Goal: Task Accomplishment & Management: Complete application form

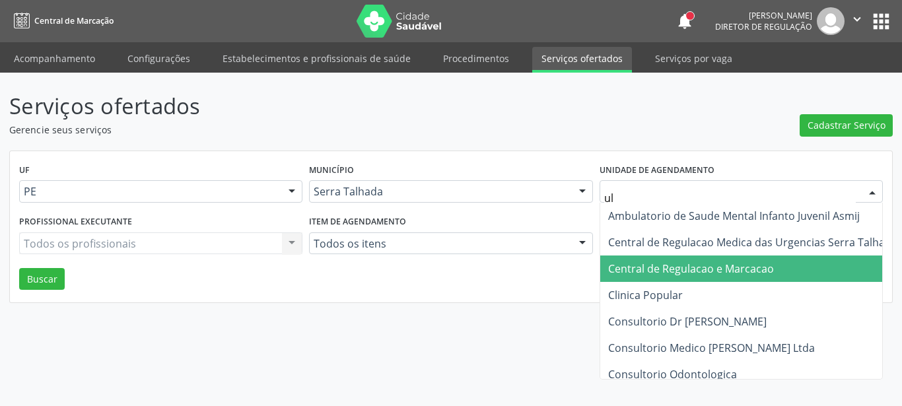
type input "u"
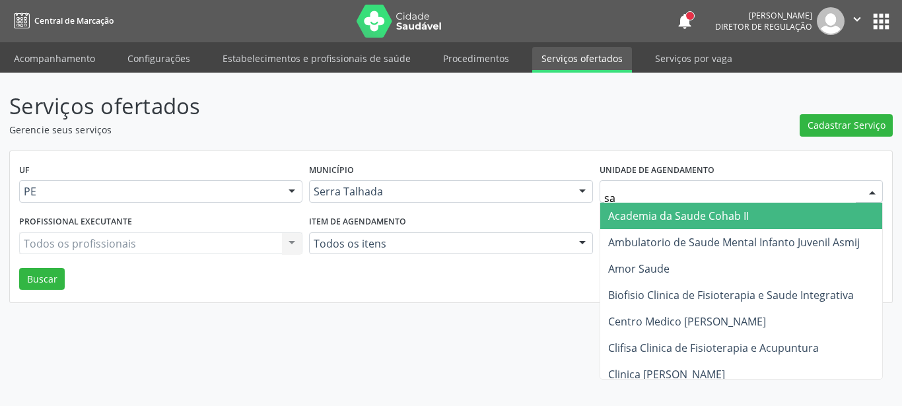
type input "sao"
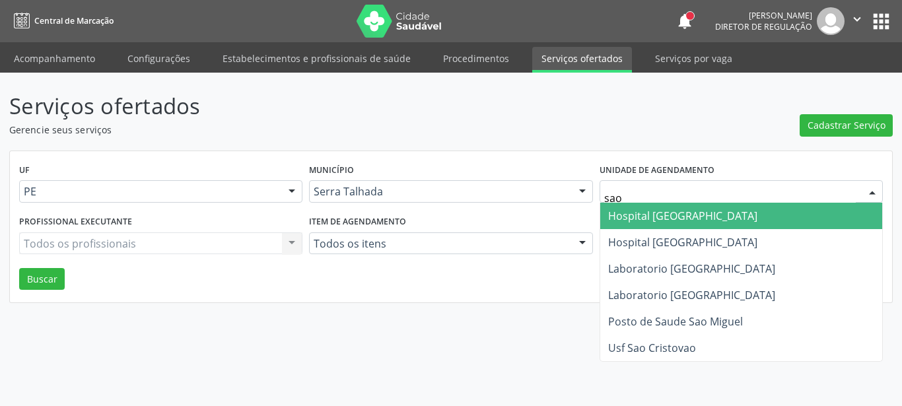
drag, startPoint x: 676, startPoint y: 216, endPoint x: 632, endPoint y: 234, distance: 48.0
click at [677, 215] on span "Hospital [GEOGRAPHIC_DATA]" at bounding box center [682, 216] width 149 height 15
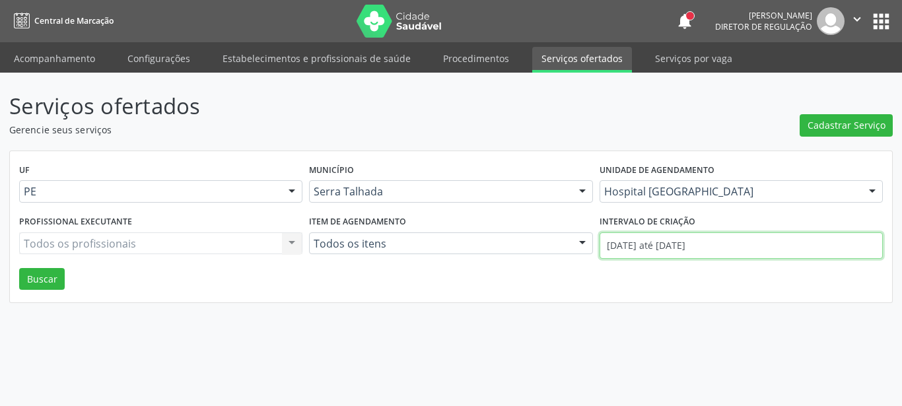
click at [656, 252] on input "01/10/2025 até 09/10/2025" at bounding box center [741, 245] width 283 height 26
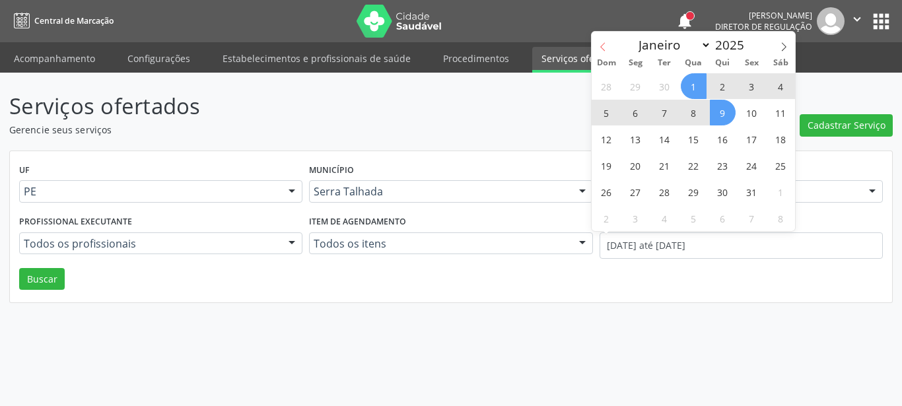
click at [598, 48] on span at bounding box center [603, 43] width 22 height 22
select select "8"
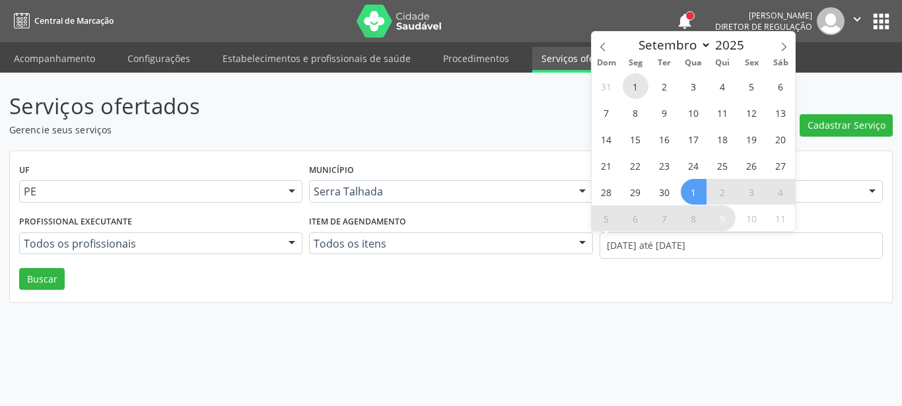
click at [634, 83] on span "1" at bounding box center [636, 86] width 26 height 26
type input "01/09/2025"
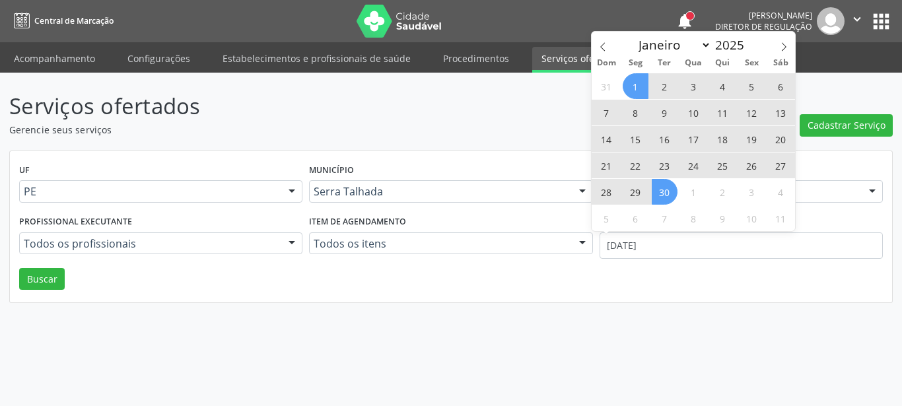
click at [660, 193] on span "30" at bounding box center [665, 192] width 26 height 26
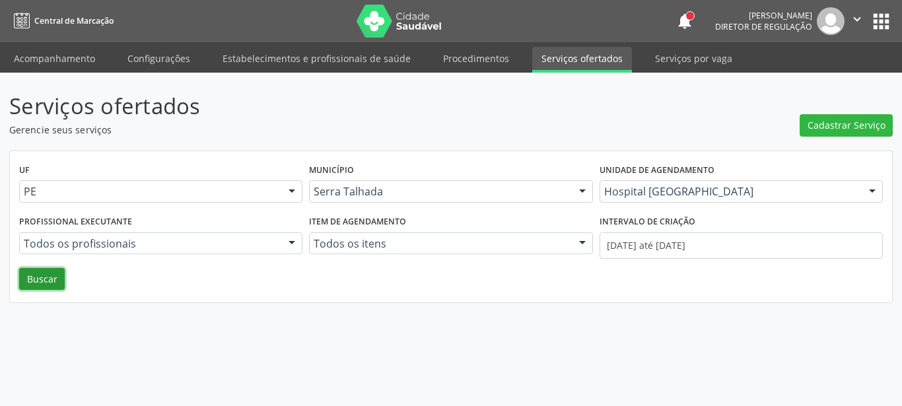
click at [48, 278] on button "Buscar" at bounding box center [42, 279] width 46 height 22
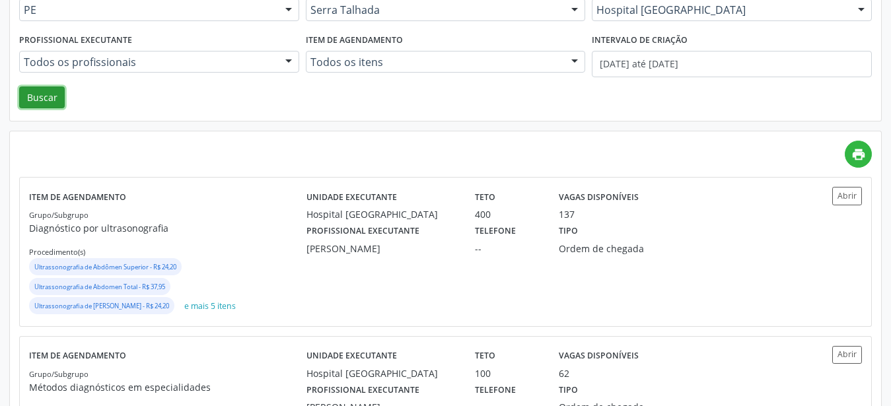
scroll to position [202, 0]
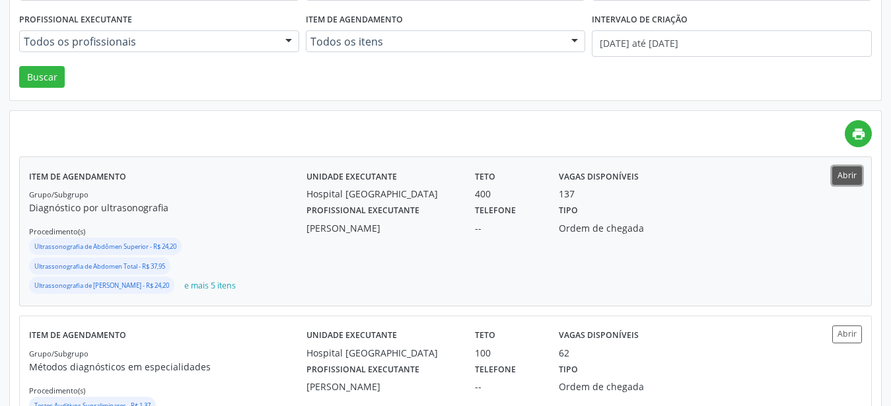
click at [856, 177] on button "Abrir" at bounding box center [847, 175] width 30 height 18
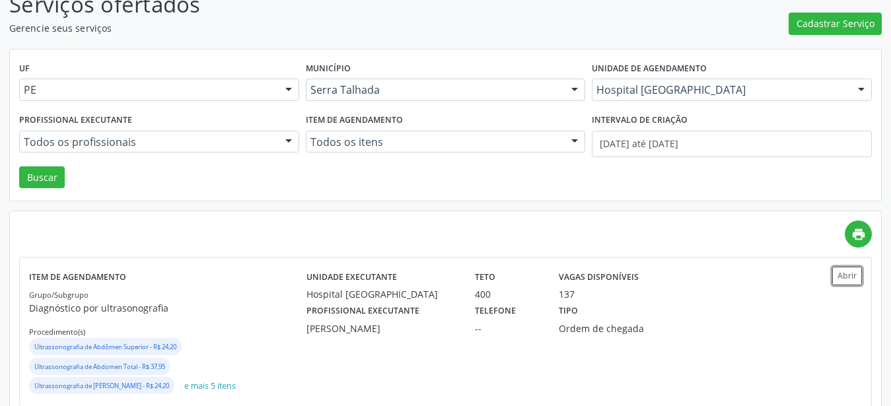
scroll to position [0, 0]
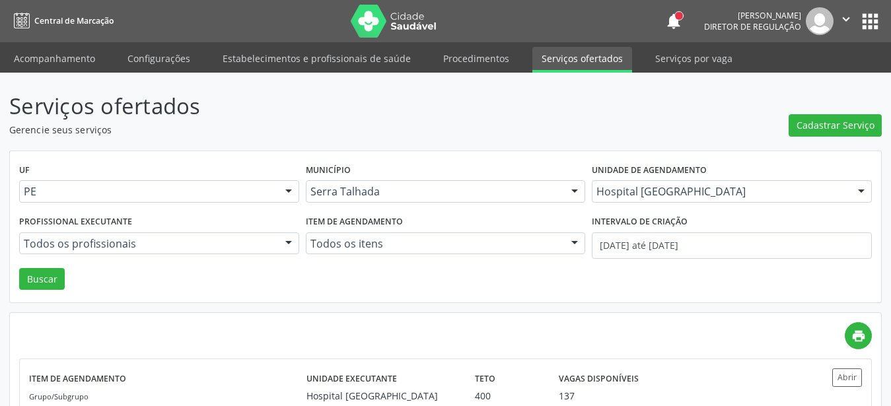
click at [864, 32] on button "apps" at bounding box center [870, 21] width 23 height 23
click at [872, 13] on button "apps" at bounding box center [870, 21] width 23 height 23
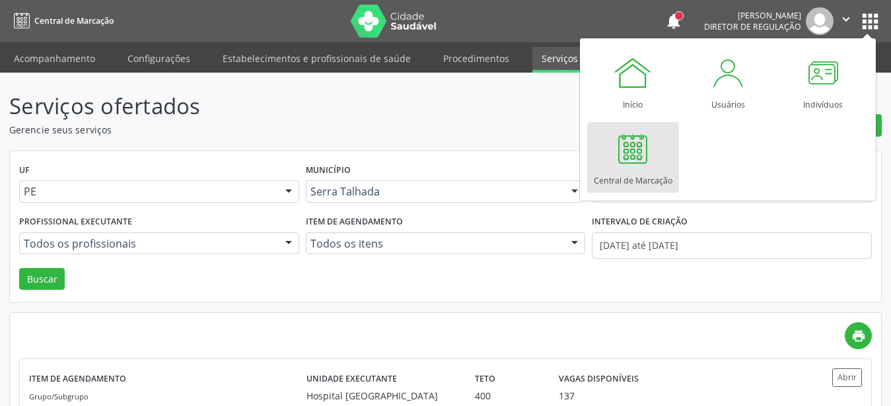
click at [645, 161] on div at bounding box center [633, 149] width 40 height 40
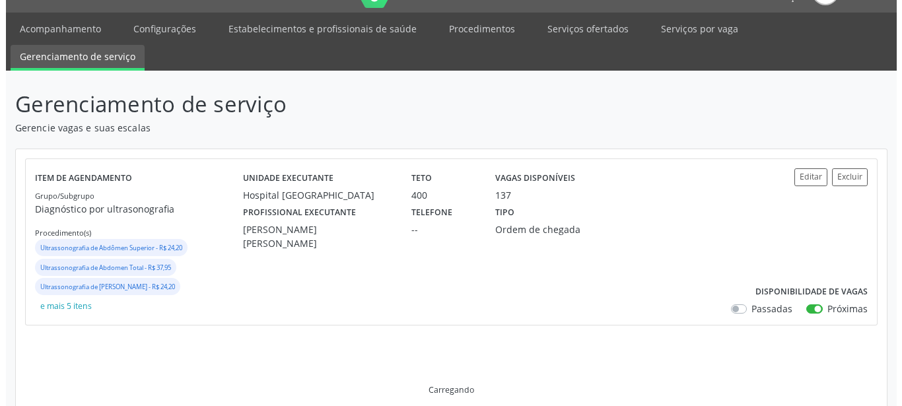
scroll to position [67, 0]
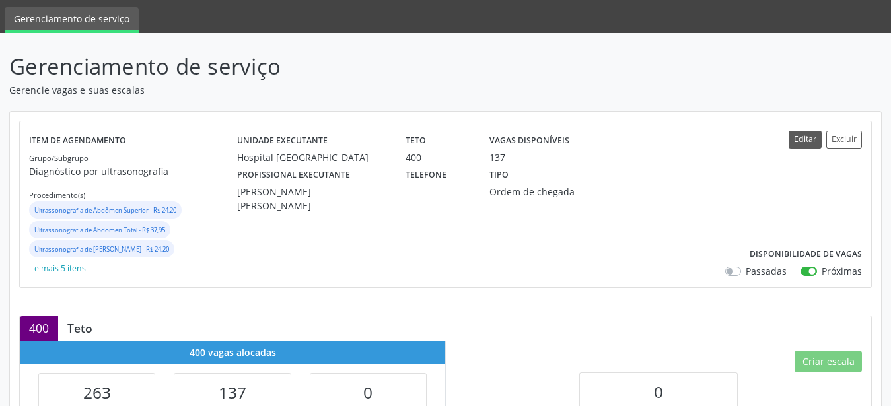
click at [814, 139] on button "Editar" at bounding box center [805, 140] width 33 height 18
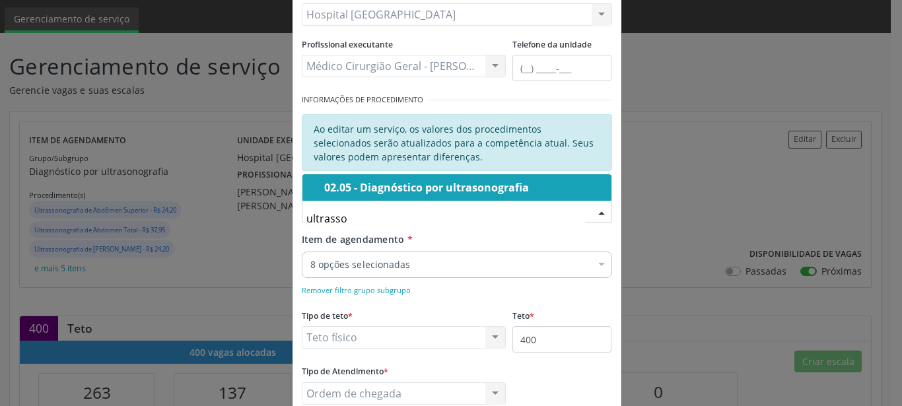
scroll to position [151, 0]
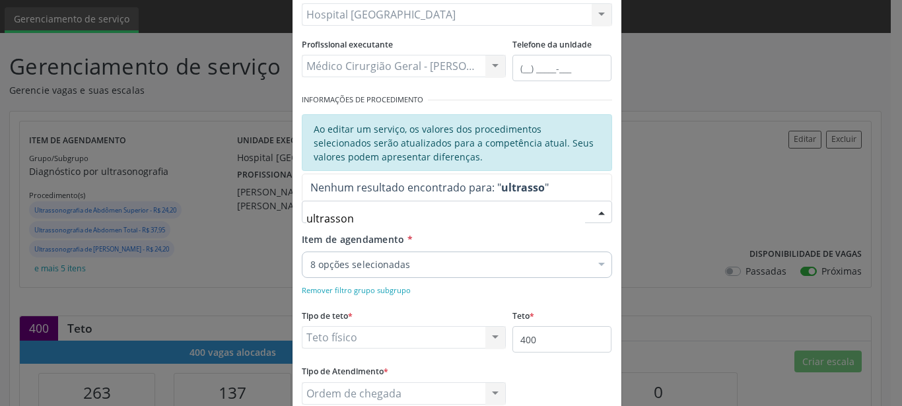
type input "ultrassono"
click at [438, 220] on input "ultrassono" at bounding box center [445, 218] width 279 height 26
drag, startPoint x: 390, startPoint y: 211, endPoint x: 207, endPoint y: 219, distance: 183.1
click at [306, 219] on input "ultrassono" at bounding box center [445, 218] width 279 height 26
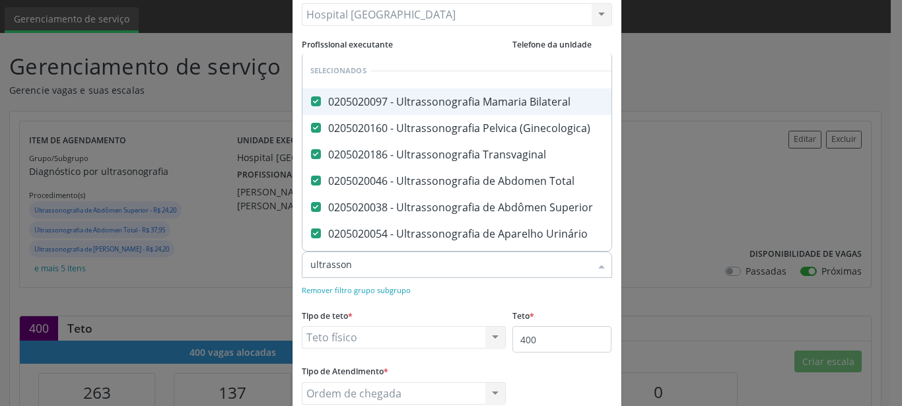
type input "ultrassono"
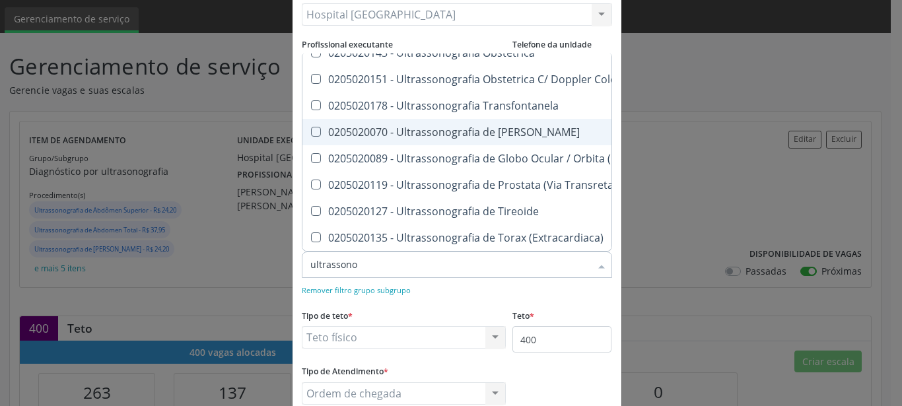
scroll to position [262, 0]
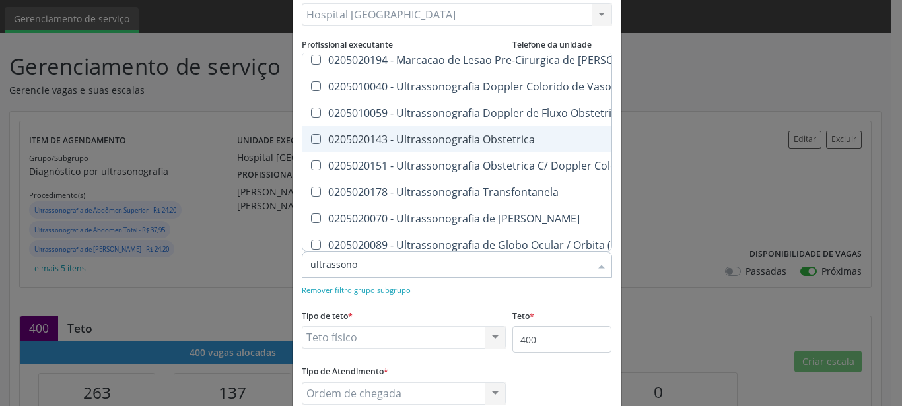
click at [464, 137] on div "0205020143 - Ultrassonografia Obstetrica" at bounding box center [583, 139] width 547 height 11
checkbox Obstetrica "true"
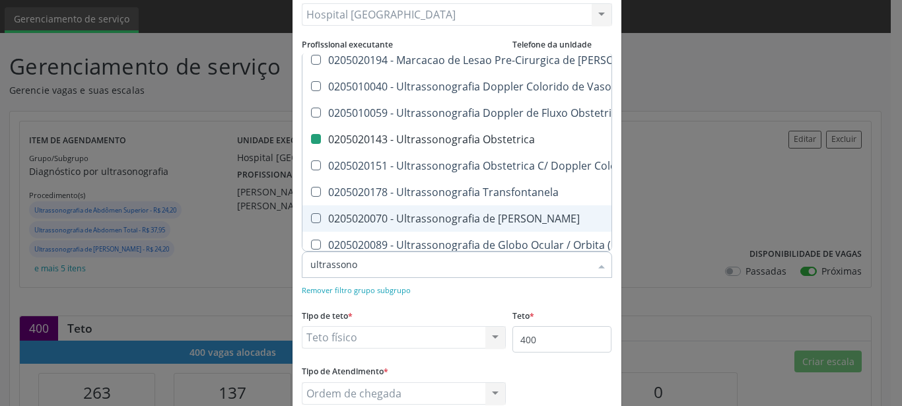
checkbox Ultrassonografia "true"
checkbox Obstetrica "false"
click at [707, 71] on div "Editar Serviço × Informações de Local UF * PE PE Nenhum resultado encontrado pa…" at bounding box center [451, 203] width 902 height 406
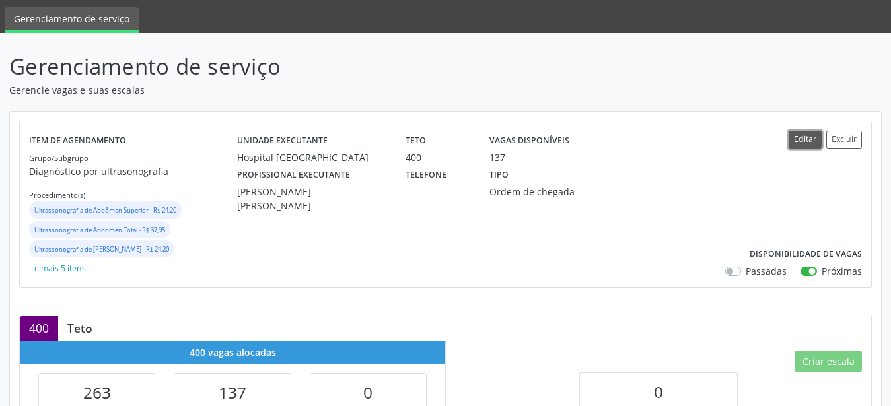
click at [801, 141] on button "Editar" at bounding box center [805, 140] width 33 height 18
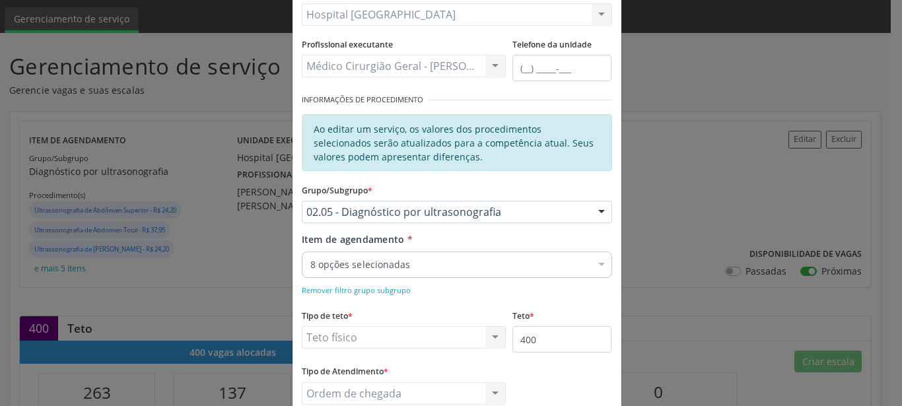
scroll to position [226, 0]
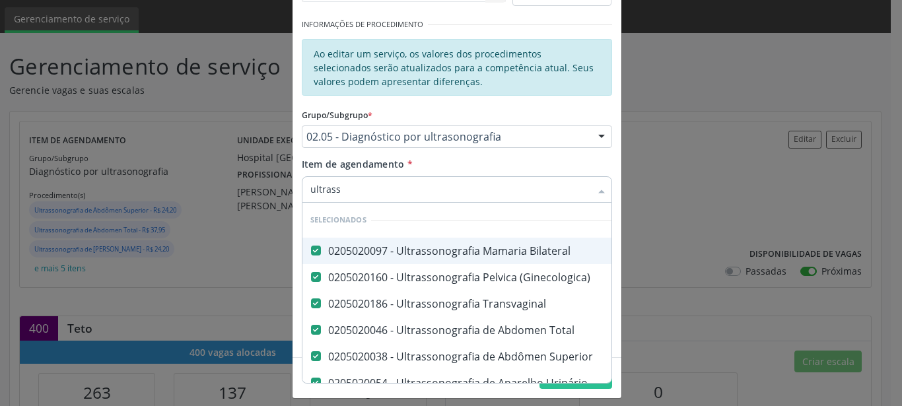
type input "ultrasso"
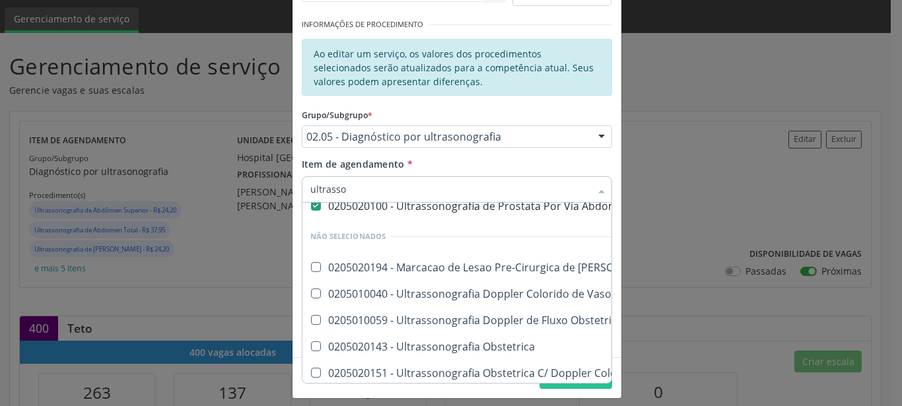
scroll to position [262, 0]
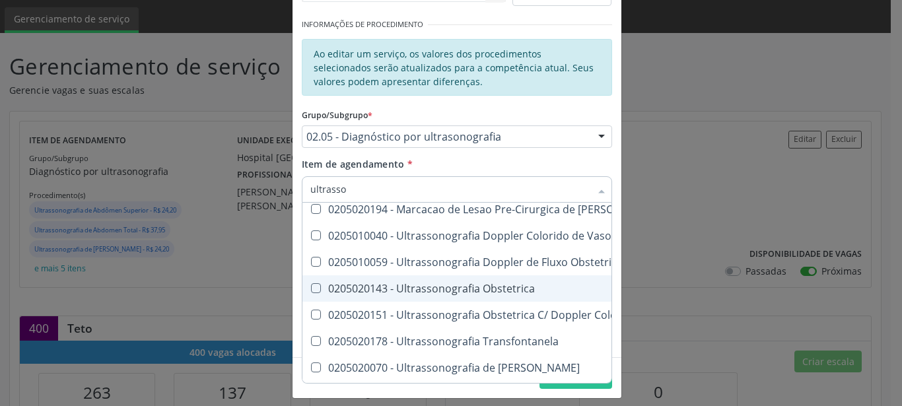
click at [475, 280] on span "0205020143 - Ultrassonografia Obstetrica" at bounding box center [583, 288] width 563 height 26
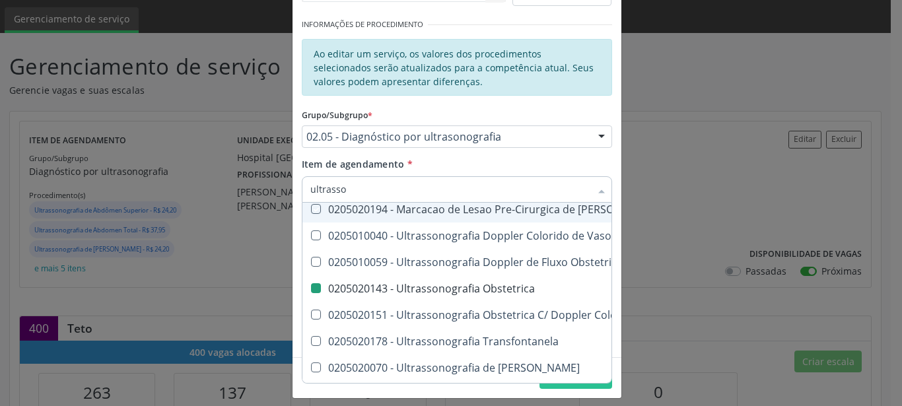
checkbox Obstetrica "false"
checkbox Ultrassonografia "true"
click at [582, 163] on div "Item de agendamento * Desfazer seleção Selecionados 0205020097 - Ultrassonograf…" at bounding box center [457, 178] width 310 height 42
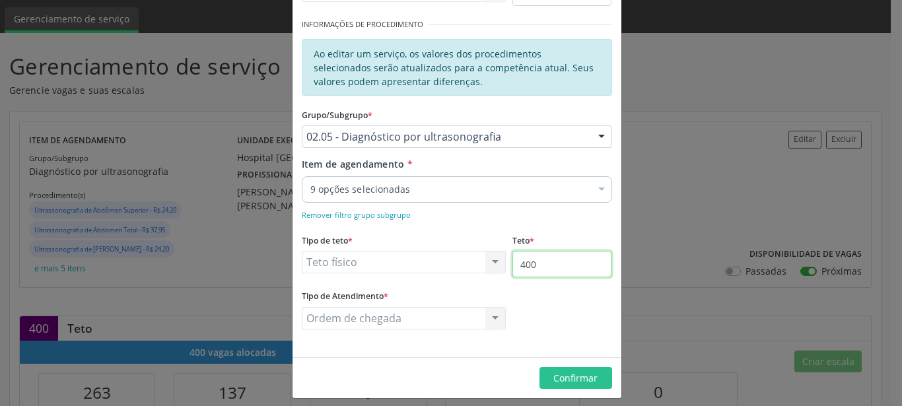
click at [544, 267] on input "400" at bounding box center [561, 264] width 99 height 26
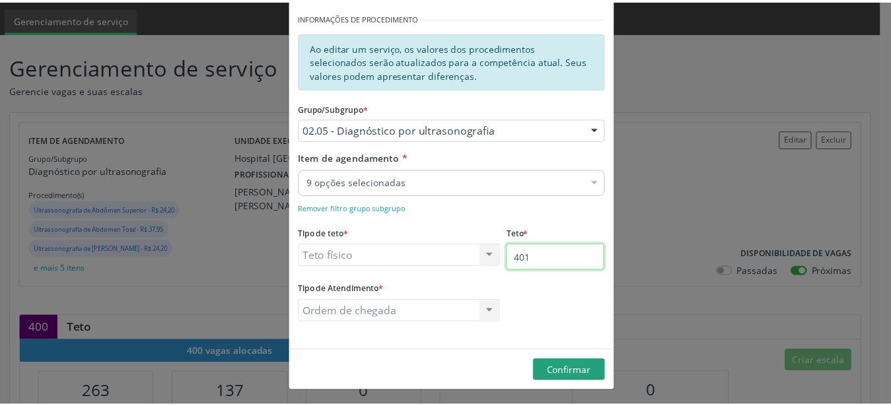
scroll to position [235, 0]
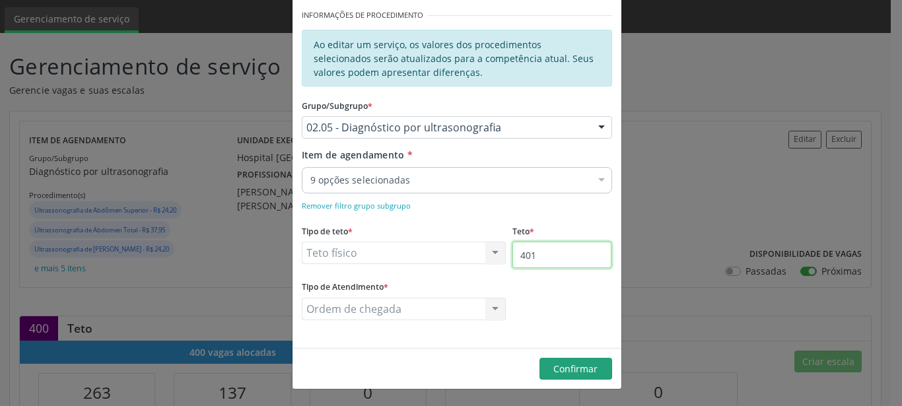
type input "401"
click at [553, 368] on span "Confirmar" at bounding box center [575, 369] width 44 height 13
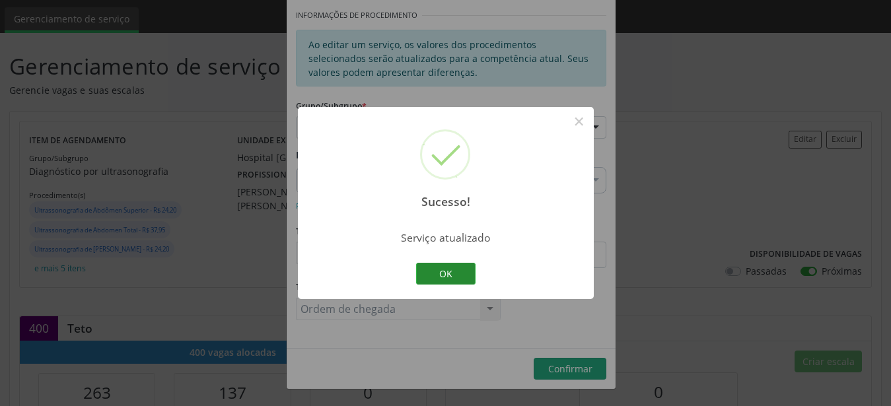
click at [449, 277] on button "OK" at bounding box center [445, 274] width 59 height 22
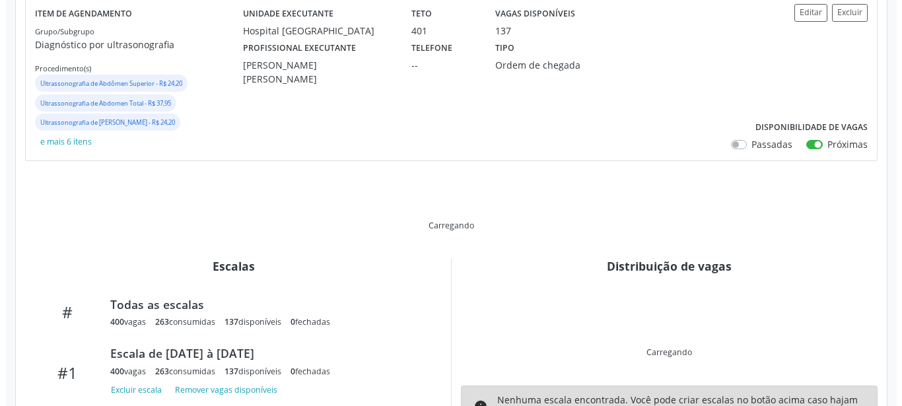
scroll to position [202, 0]
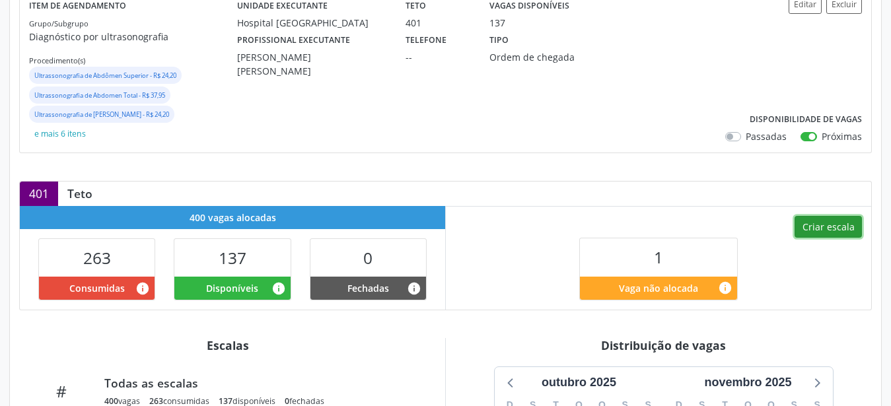
click at [823, 228] on button "Criar escala" at bounding box center [827, 227] width 67 height 22
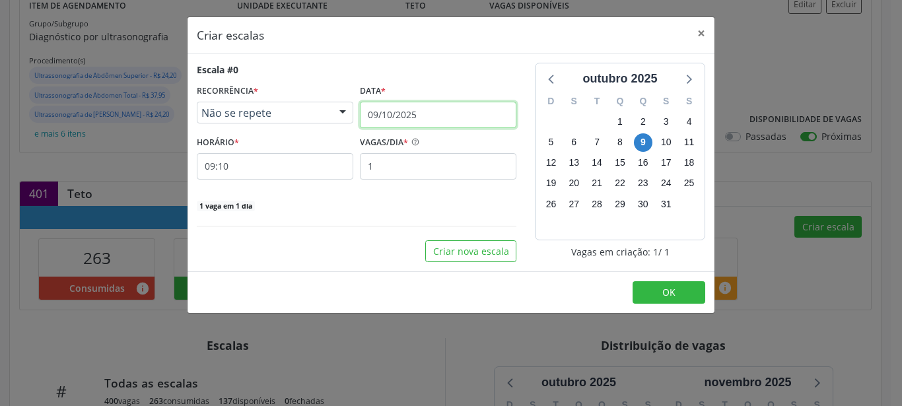
click at [438, 111] on input "09/10/2025" at bounding box center [438, 115] width 157 height 26
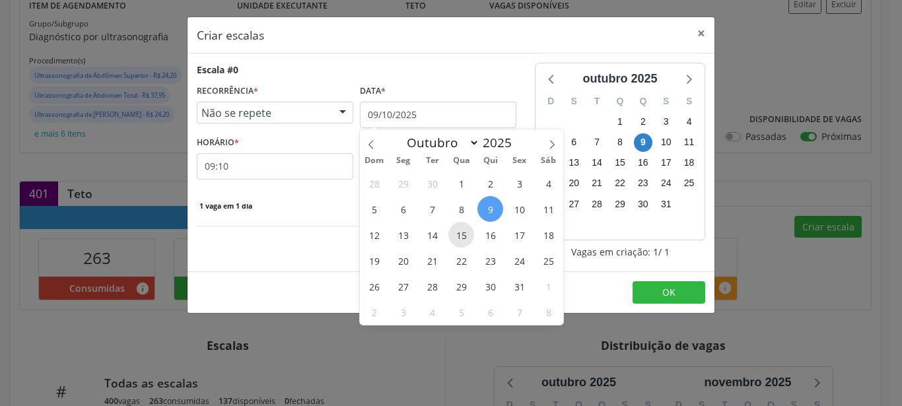
click at [468, 235] on span "15" at bounding box center [461, 235] width 26 height 26
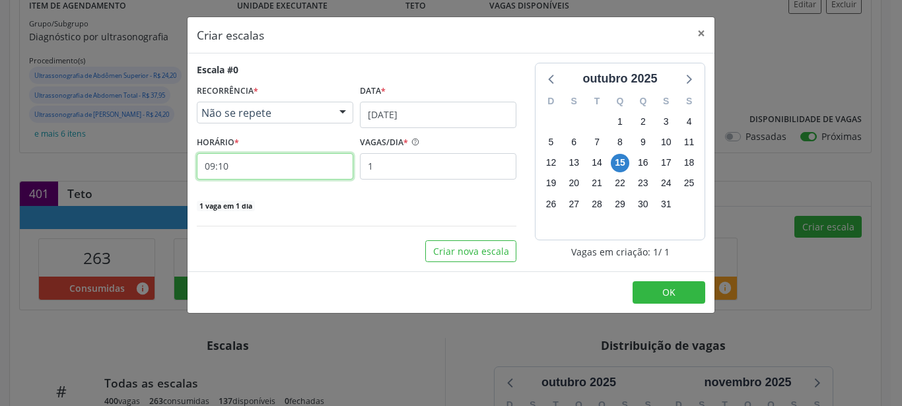
click at [239, 170] on input "09:10" at bounding box center [275, 166] width 157 height 26
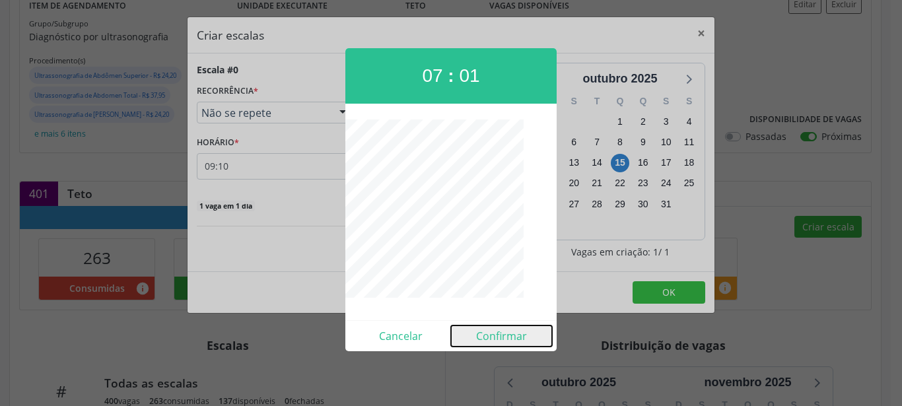
click at [505, 327] on button "Confirmar" at bounding box center [501, 336] width 101 height 21
type input "07:01"
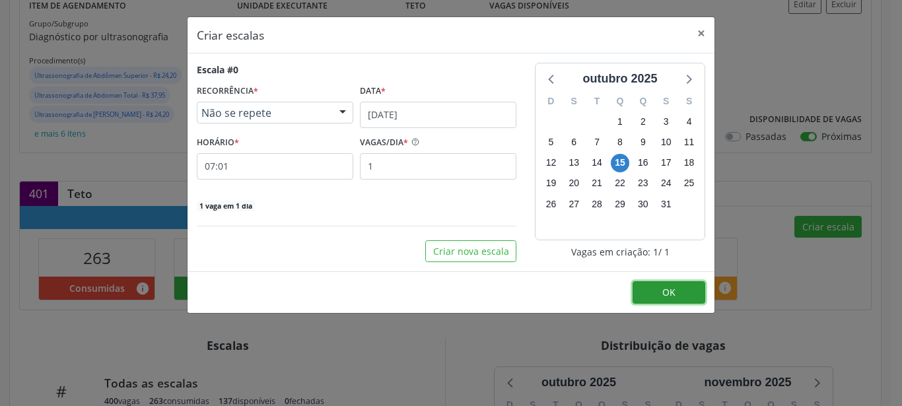
click at [672, 293] on span "OK" at bounding box center [668, 292] width 13 height 13
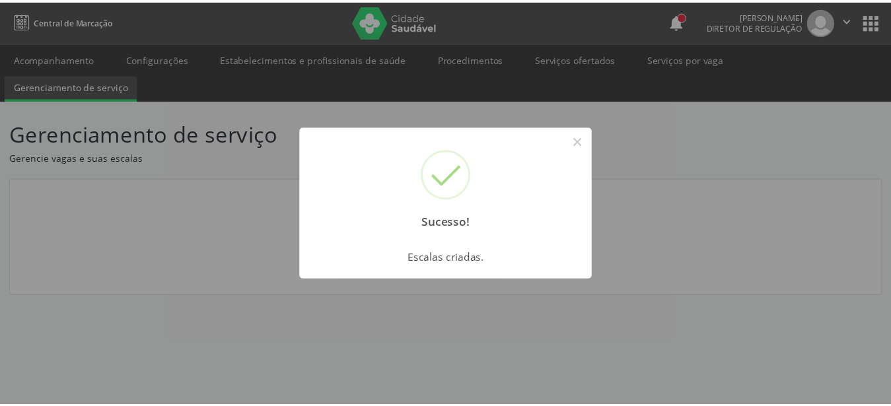
scroll to position [0, 0]
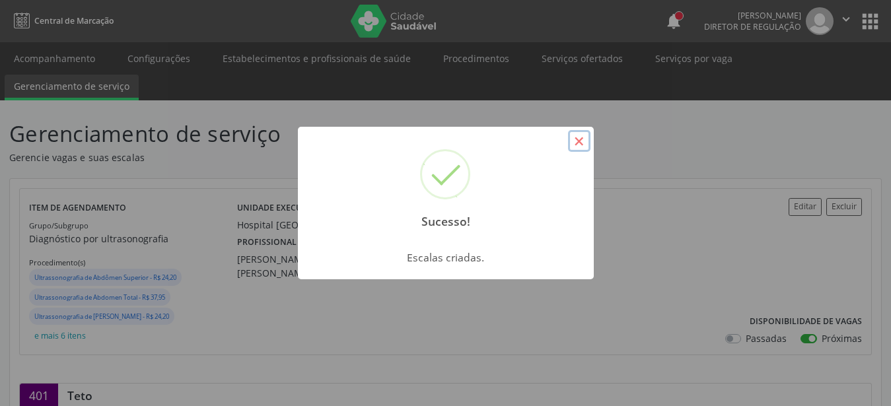
click at [577, 136] on button "×" at bounding box center [579, 141] width 22 height 22
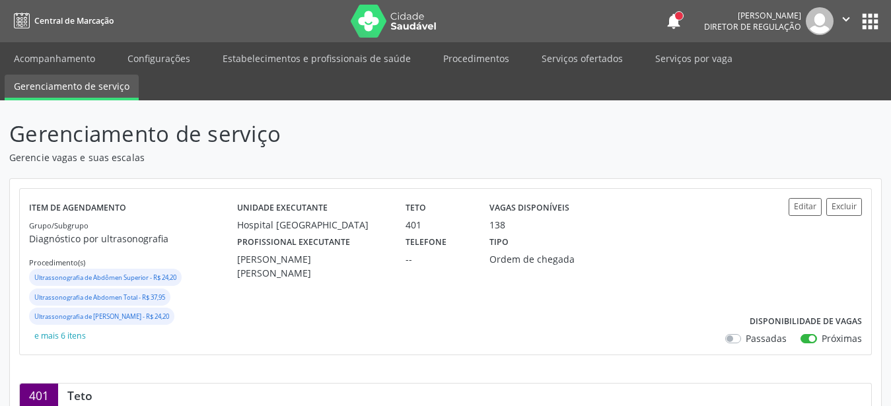
click at [862, 15] on button "apps" at bounding box center [870, 21] width 23 height 23
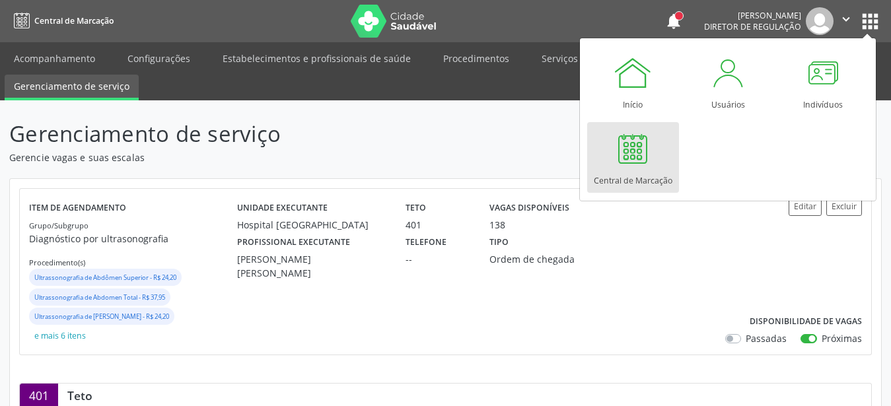
click at [670, 135] on link "Central de Marcação" at bounding box center [633, 157] width 92 height 71
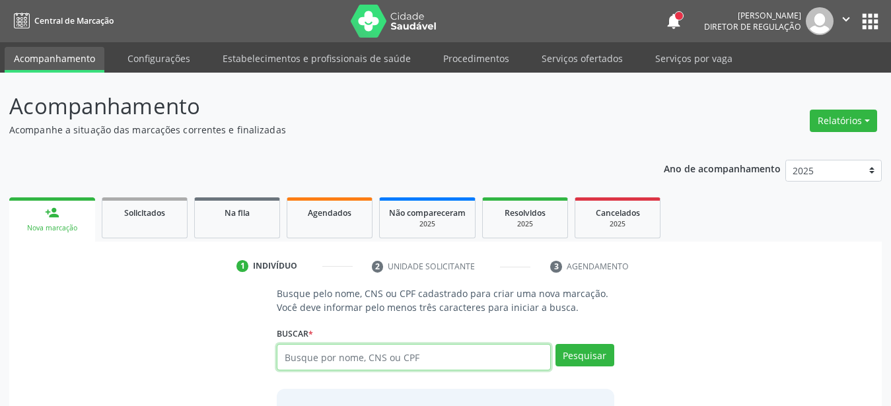
click at [426, 358] on input "text" at bounding box center [414, 357] width 274 height 26
type input "7"
type input "163777554230008"
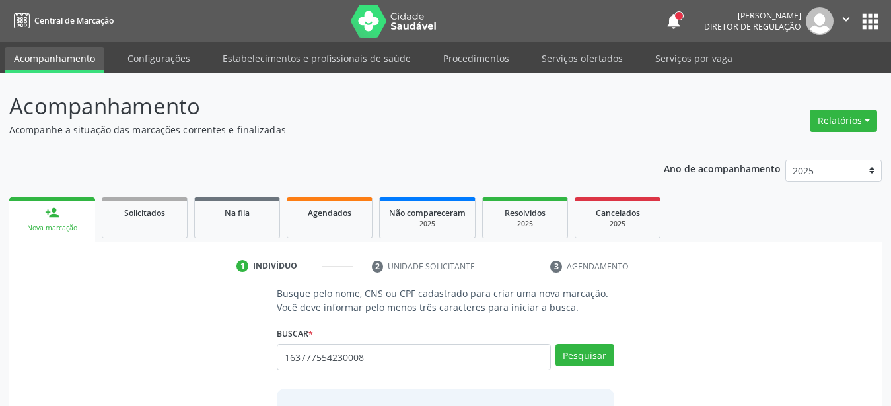
drag, startPoint x: 576, startPoint y: 335, endPoint x: 565, endPoint y: 343, distance: 13.4
click at [573, 339] on div "Buscar * Busque por nome, CNS ou CPF Nenhum resultado encontrado para: " " Não …" at bounding box center [445, 352] width 337 height 56
click at [571, 359] on button "Pesquisar" at bounding box center [584, 355] width 59 height 22
type input "163777554230008"
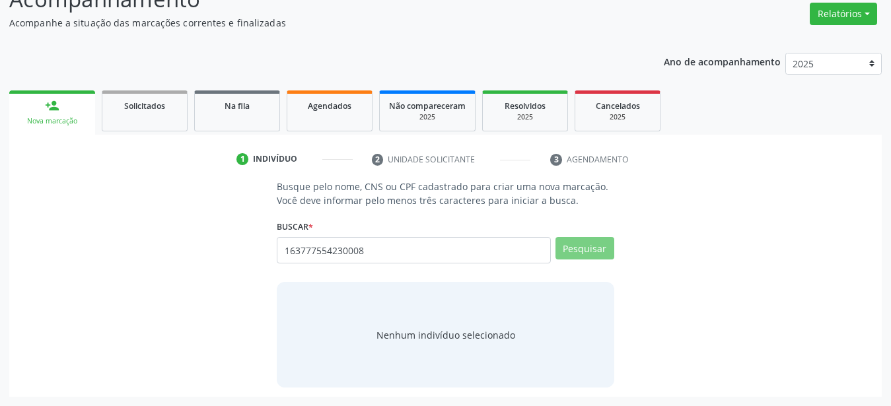
scroll to position [102, 0]
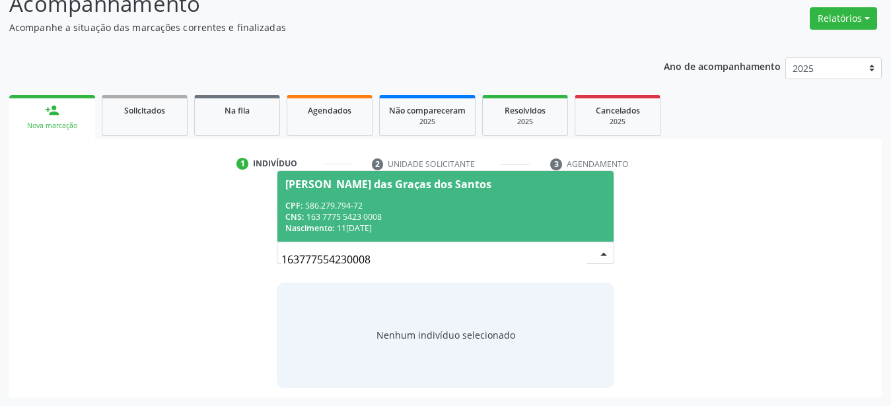
click at [376, 201] on div "CPF: 586.279.794-72" at bounding box center [445, 205] width 320 height 11
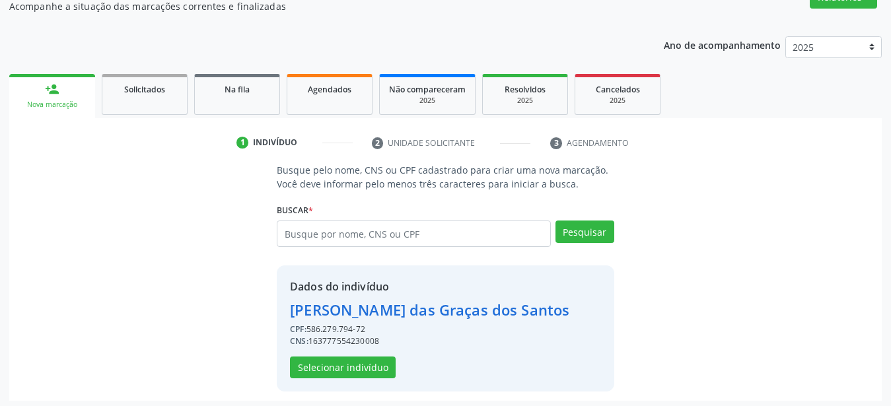
scroll to position [127, 0]
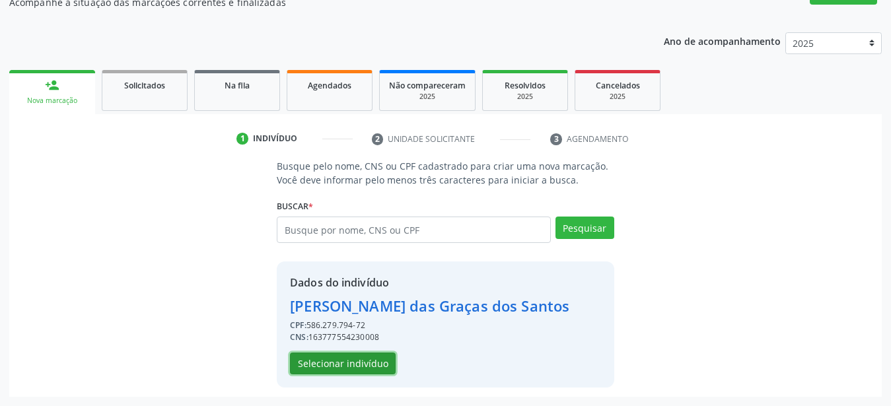
click at [322, 357] on button "Selecionar indivíduo" at bounding box center [343, 364] width 106 height 22
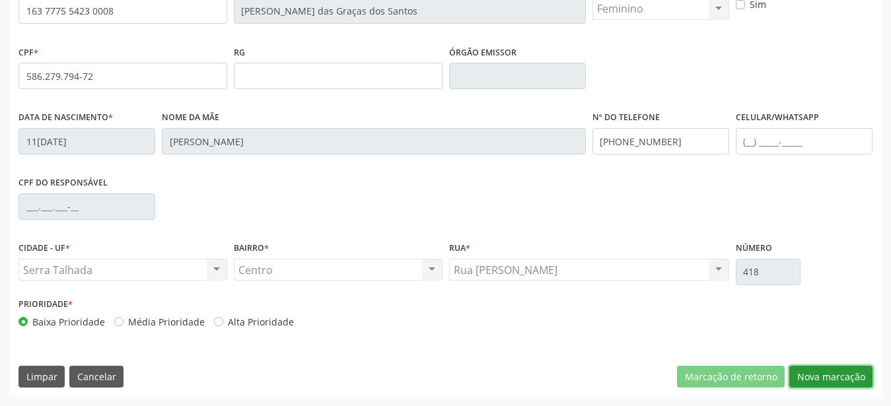
click at [827, 374] on button "Nova marcação" at bounding box center [830, 377] width 83 height 22
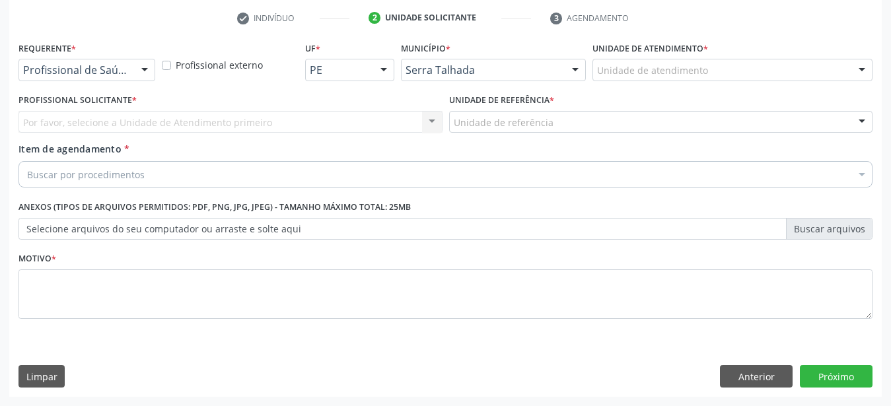
scroll to position [259, 0]
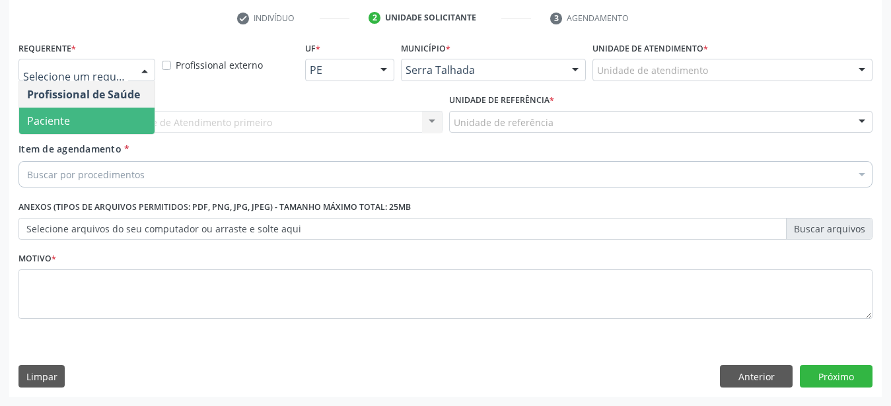
click at [94, 108] on span "Paciente" at bounding box center [86, 121] width 135 height 26
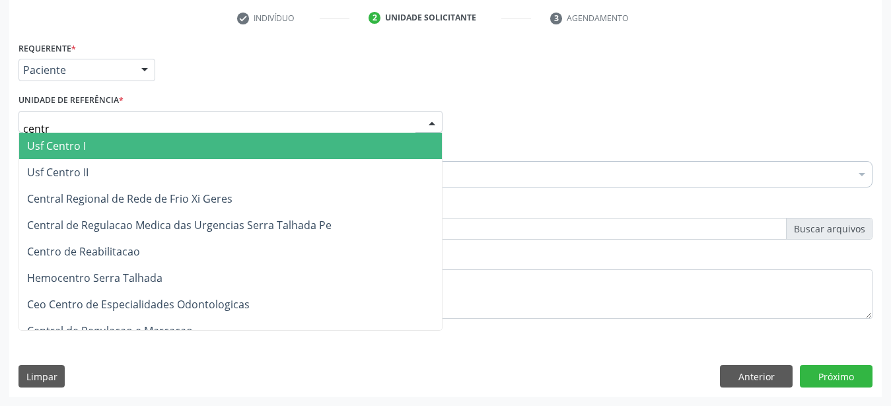
type input "centro"
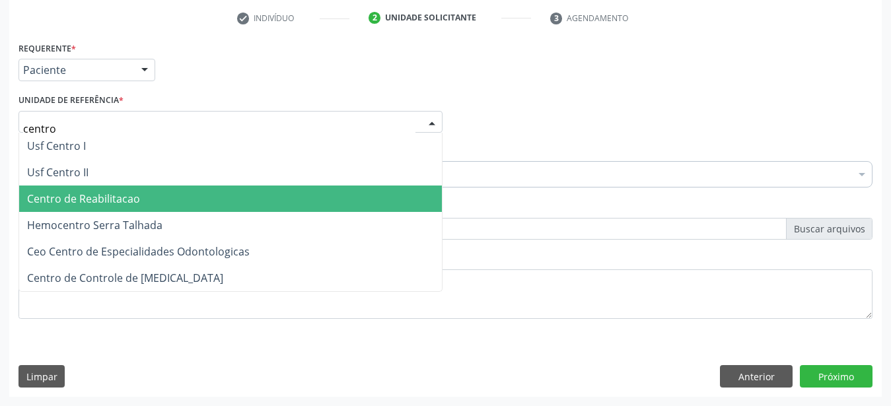
click at [116, 192] on span "Centro de Reabilitacao" at bounding box center [83, 199] width 113 height 15
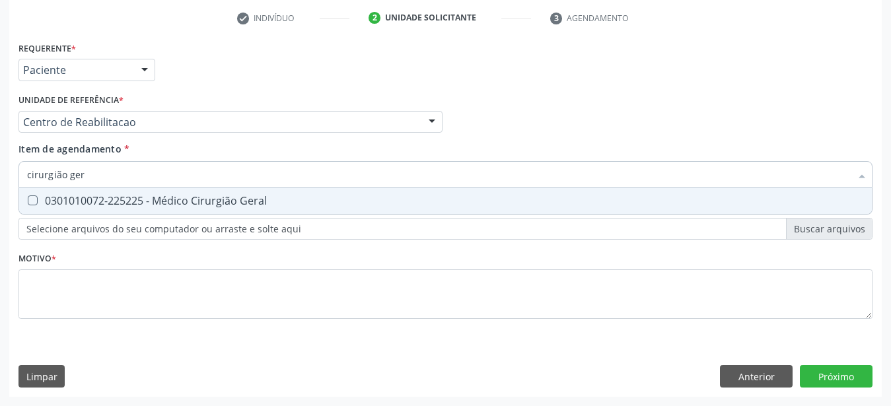
type input "cirurgião gera"
click at [209, 195] on div "0301010072-225225 - Médico Cirurgião Geral" at bounding box center [445, 200] width 837 height 11
checkbox Geral "true"
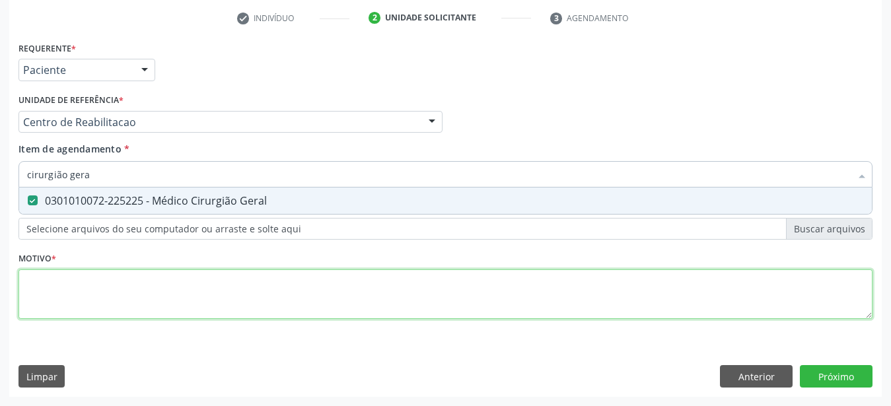
click at [173, 287] on textarea at bounding box center [445, 294] width 854 height 50
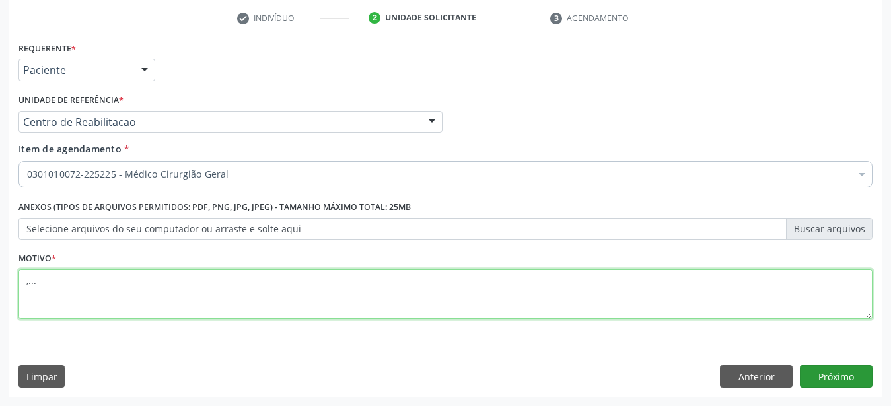
type textarea ",..."
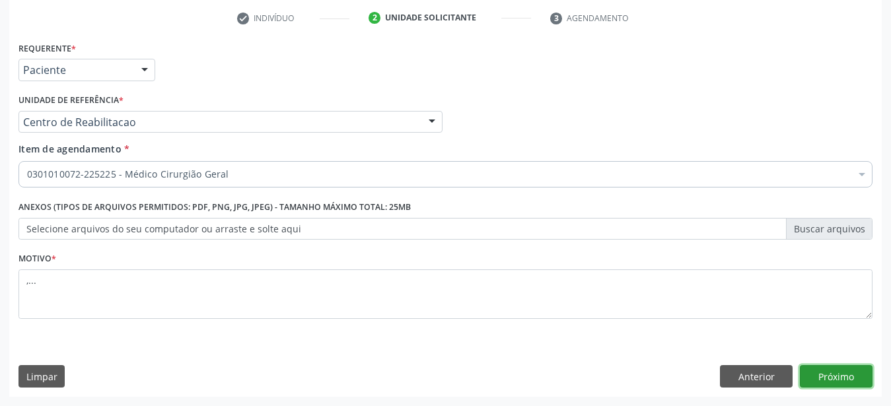
click at [860, 377] on button "Próximo" at bounding box center [836, 376] width 73 height 22
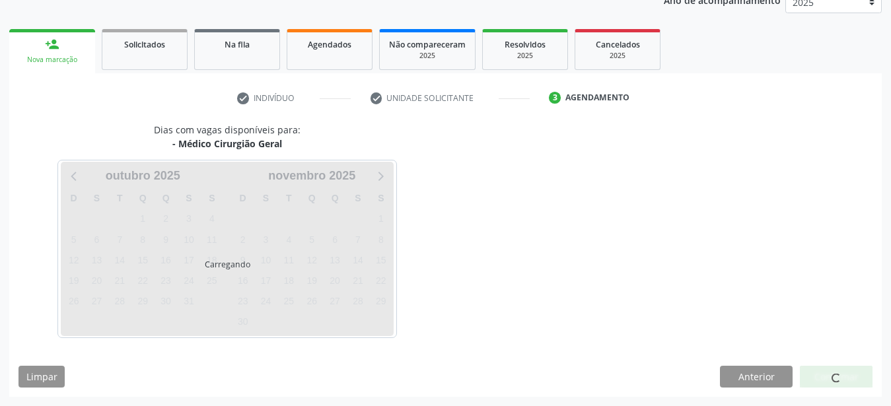
scroll to position [168, 0]
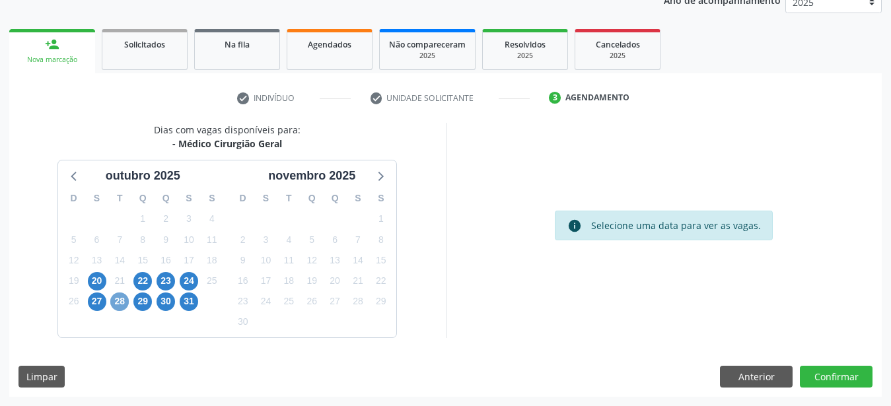
click at [122, 300] on span "28" at bounding box center [119, 302] width 18 height 18
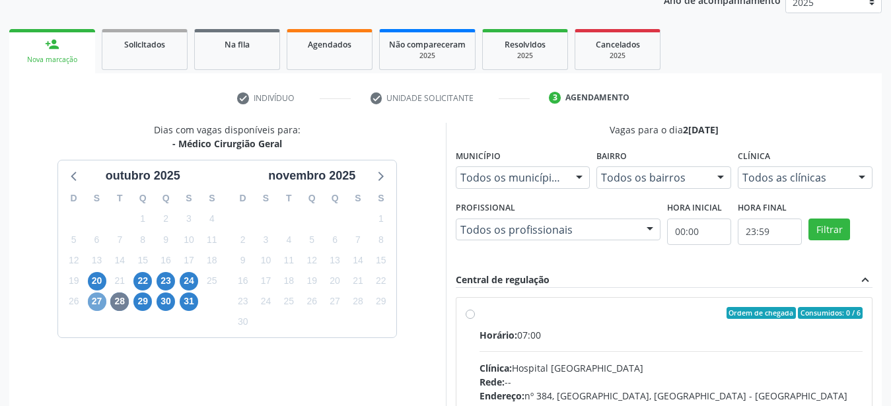
click at [92, 299] on span "27" at bounding box center [97, 302] width 18 height 18
click at [98, 276] on span "20" at bounding box center [97, 281] width 18 height 18
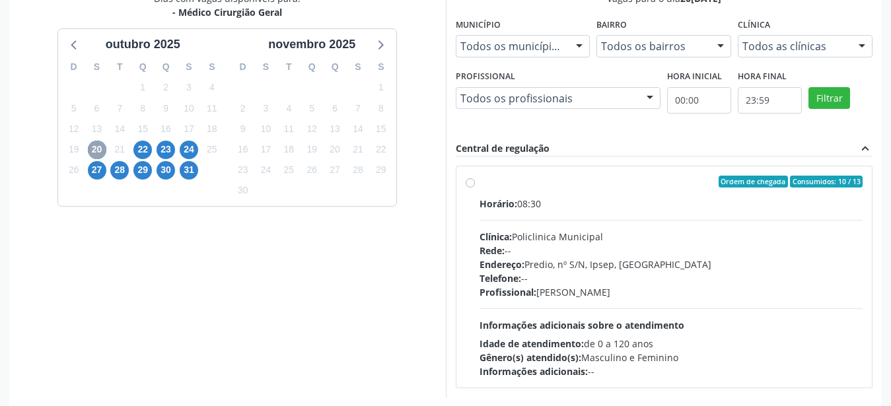
scroll to position [303, 0]
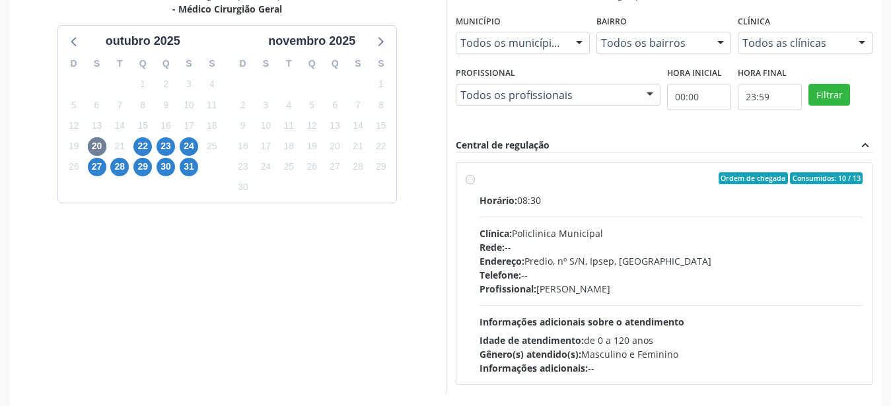
drag, startPoint x: 470, startPoint y: 174, endPoint x: 565, endPoint y: 194, distance: 97.3
click at [479, 176] on label "Ordem de chegada Consumidos: 10 / 13 Horário: 08:30 Clínica: Policlinica Munici…" at bounding box center [671, 273] width 384 height 203
click at [468, 176] on input "Ordem de chegada Consumidos: 10 / 13 Horário: 08:30 Clínica: Policlinica Munici…" at bounding box center [470, 178] width 9 height 12
radio input "true"
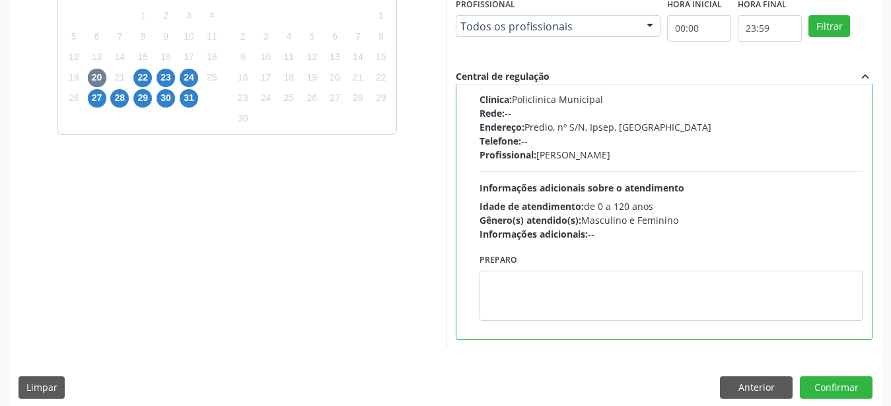
scroll to position [382, 0]
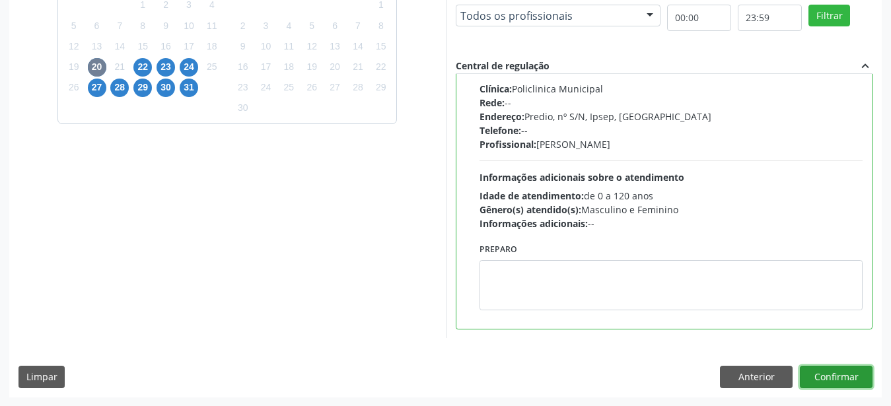
drag, startPoint x: 825, startPoint y: 375, endPoint x: 697, endPoint y: 343, distance: 131.5
click at [825, 376] on button "Confirmar" at bounding box center [836, 377] width 73 height 22
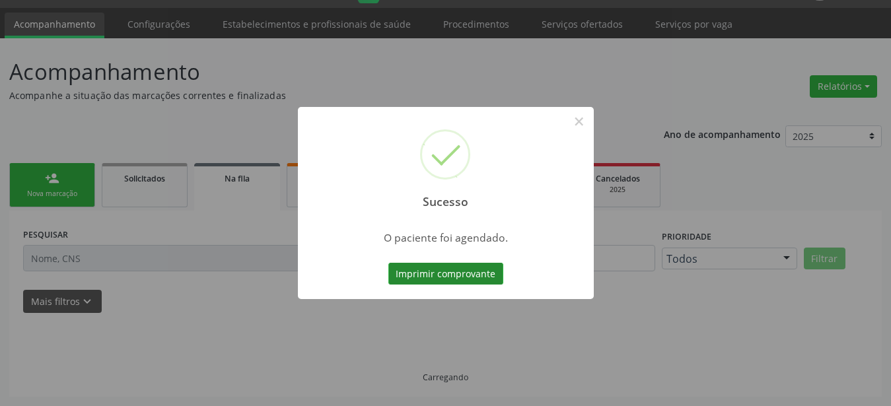
scroll to position [34, 0]
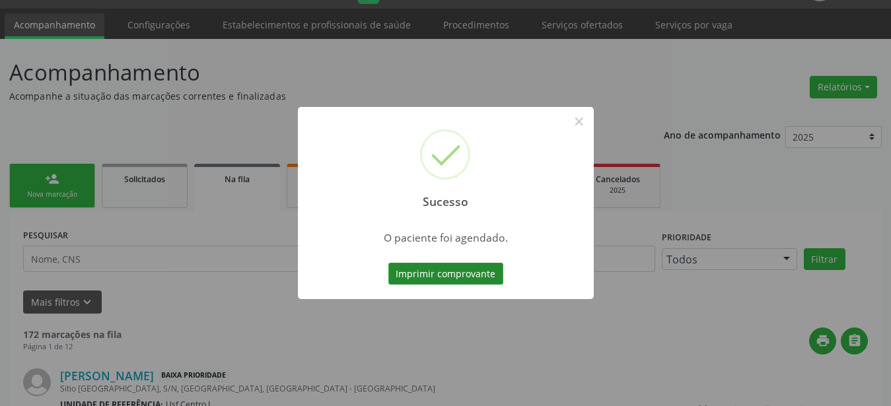
click at [433, 273] on button "Imprimir comprovante" at bounding box center [445, 274] width 115 height 22
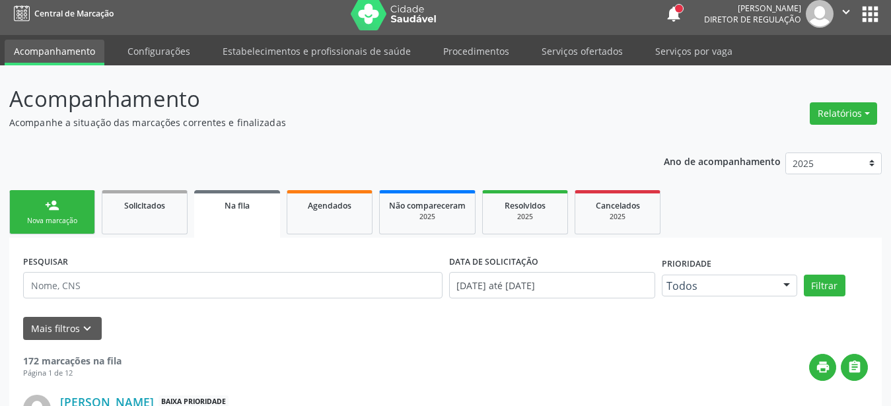
scroll to position [0, 0]
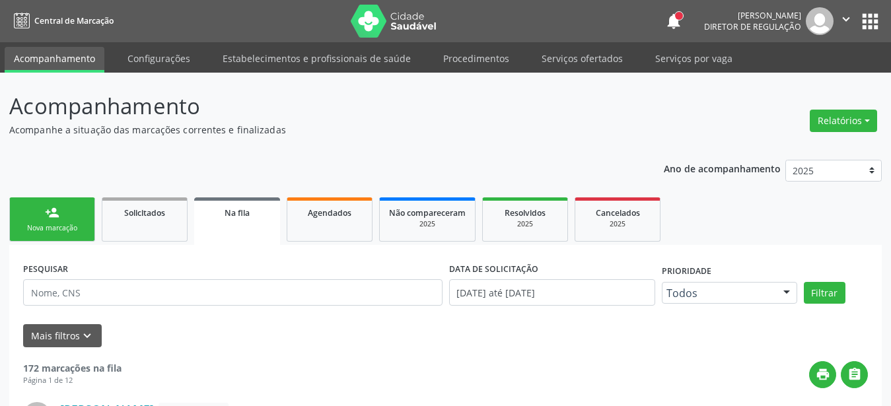
click at [866, 26] on button "apps" at bounding box center [870, 21] width 23 height 23
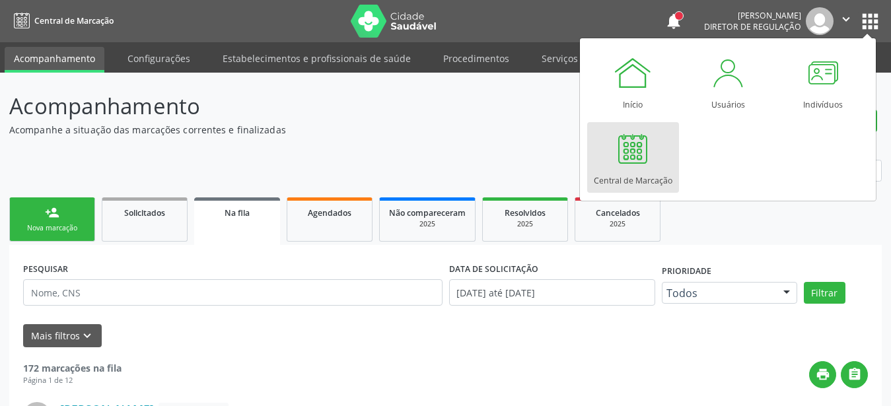
click at [627, 157] on div at bounding box center [633, 149] width 40 height 40
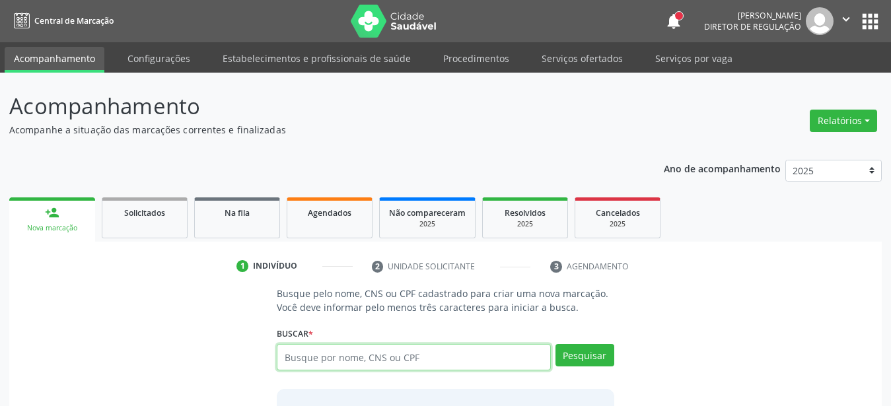
click at [337, 365] on input "text" at bounding box center [414, 357] width 274 height 26
type input "898003950567021"
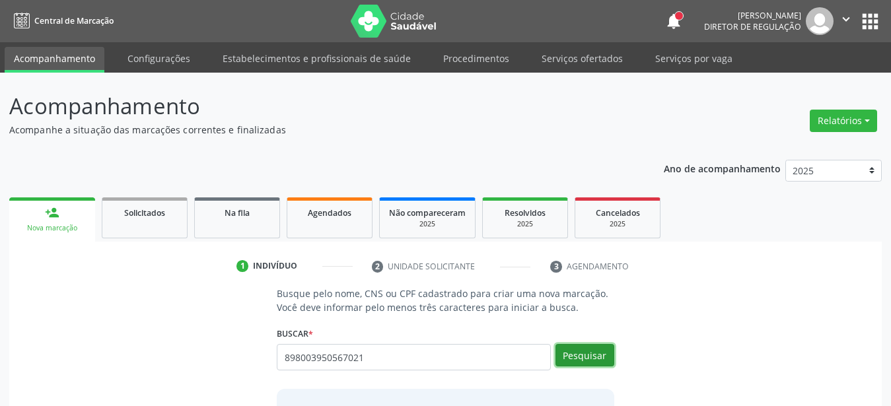
drag, startPoint x: 577, startPoint y: 361, endPoint x: 548, endPoint y: 358, distance: 29.2
click at [576, 361] on button "Pesquisar" at bounding box center [584, 355] width 59 height 22
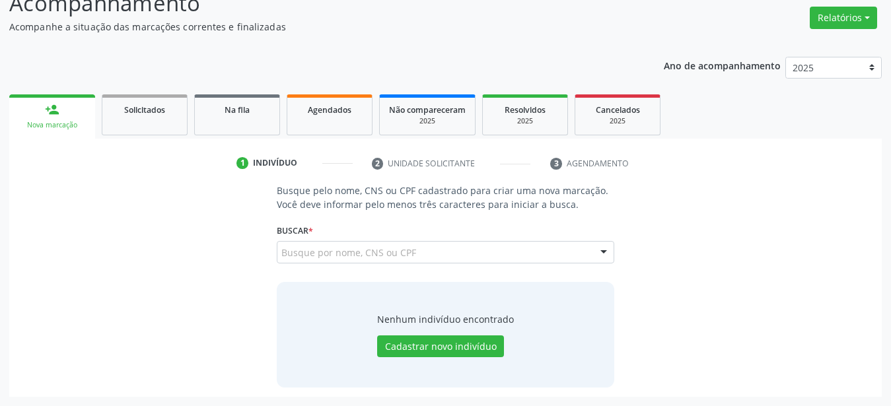
scroll to position [102, 0]
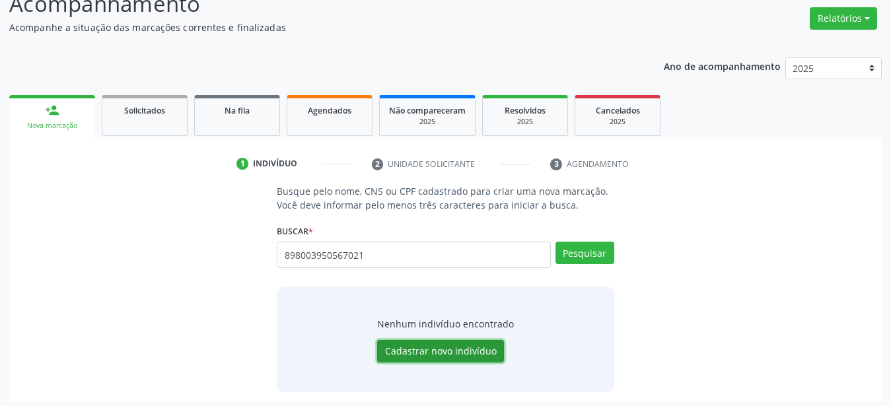
click at [410, 347] on button "Cadastrar novo indivíduo" at bounding box center [440, 351] width 127 height 22
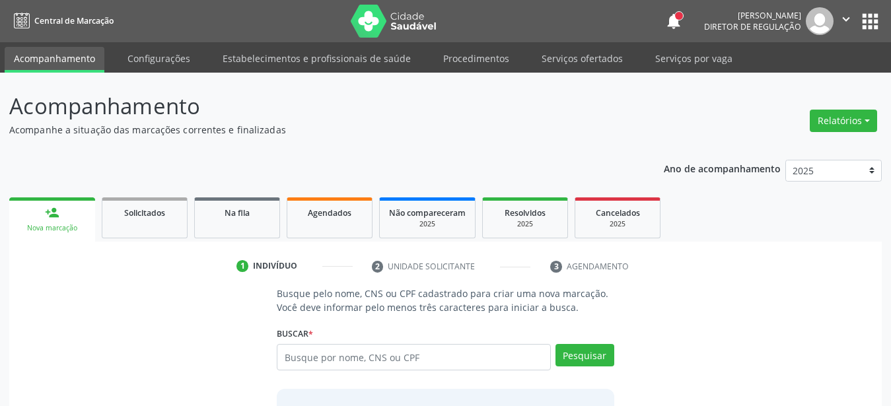
click at [465, 364] on input "text" at bounding box center [414, 357] width 274 height 26
type input "898003950567021"
click at [579, 355] on button "Pesquisar" at bounding box center [584, 355] width 59 height 22
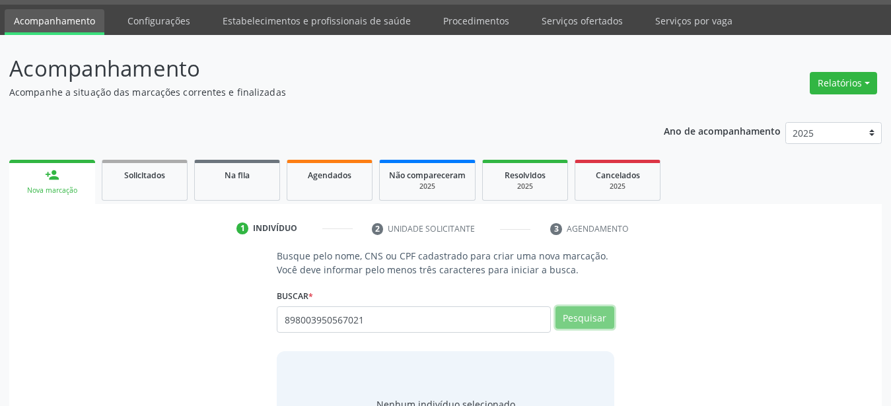
scroll to position [67, 0]
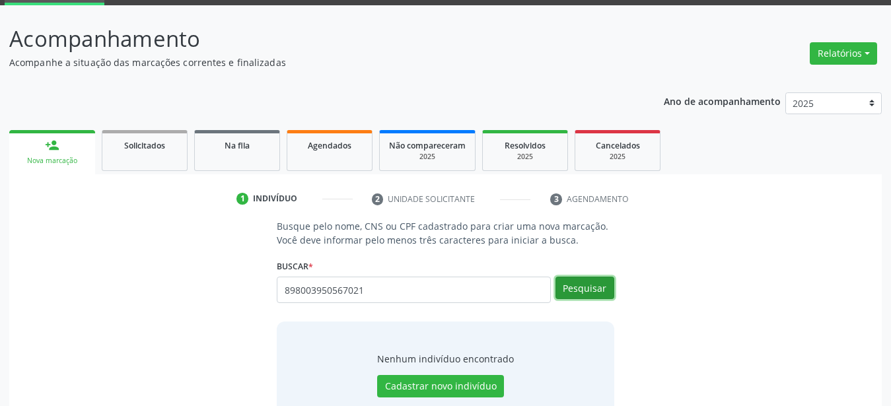
click at [593, 288] on button "Pesquisar" at bounding box center [584, 288] width 59 height 22
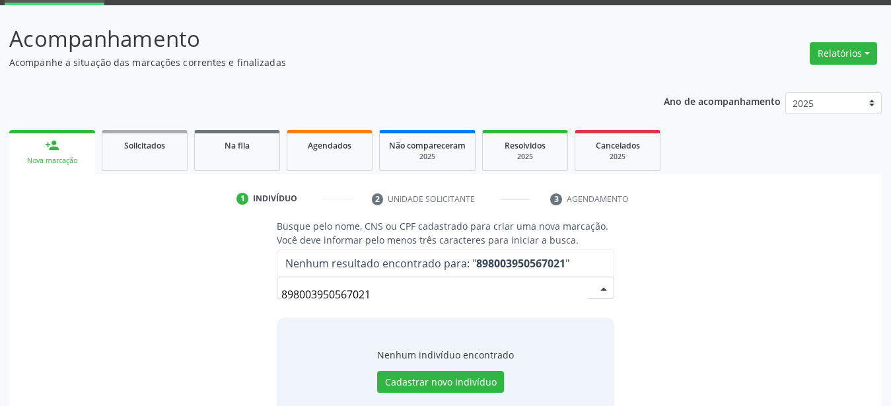
drag, startPoint x: 384, startPoint y: 285, endPoint x: 172, endPoint y: 330, distance: 216.8
click at [281, 308] on input "898003950567021" at bounding box center [434, 294] width 306 height 26
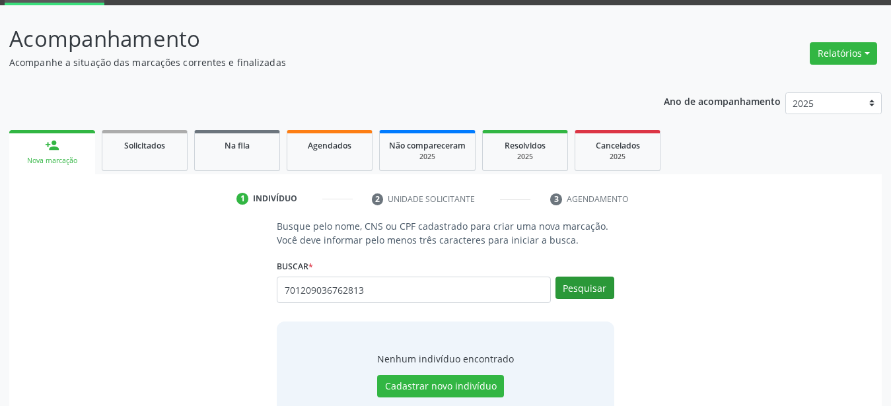
type input "701209036762813"
click at [604, 287] on button "Pesquisar" at bounding box center [584, 288] width 59 height 22
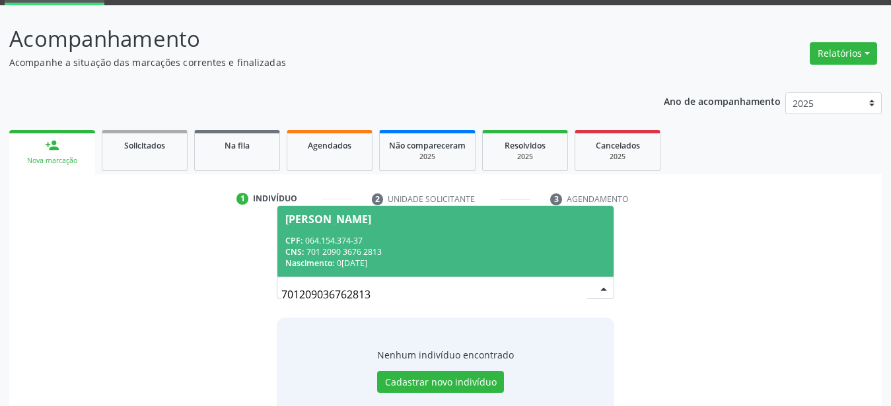
click at [421, 252] on div "CNS: 701 2090 3676 2813" at bounding box center [445, 251] width 320 height 11
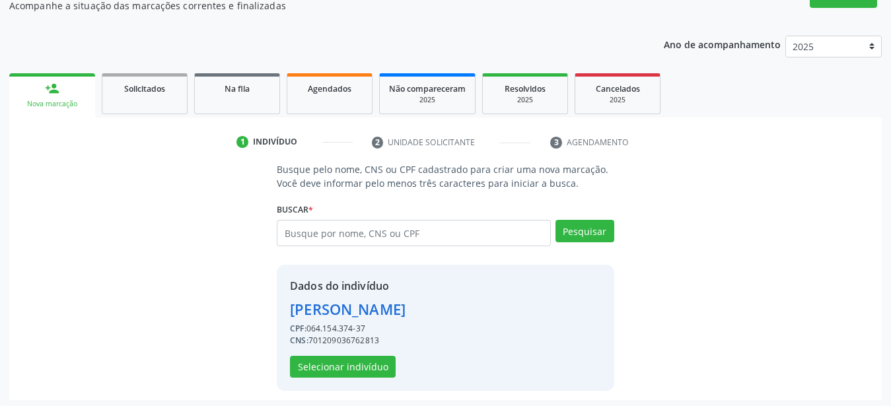
scroll to position [127, 0]
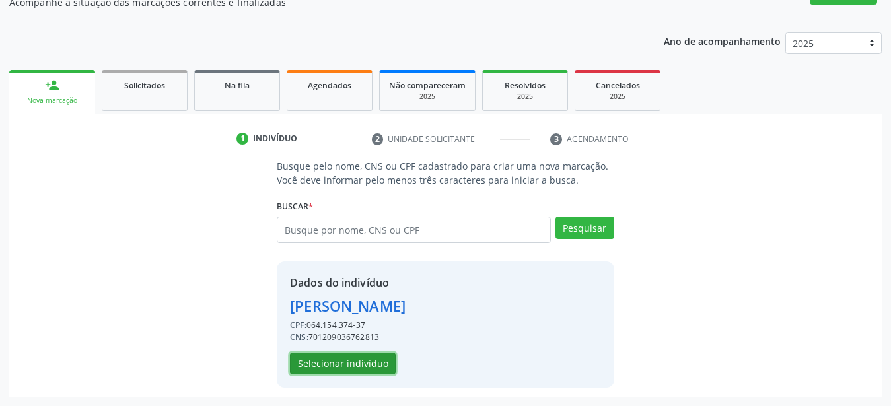
click at [377, 359] on button "Selecionar indivíduo" at bounding box center [343, 364] width 106 height 22
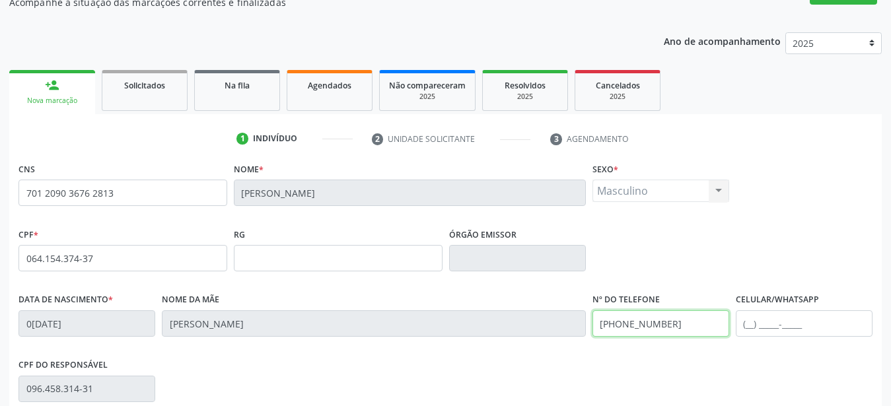
drag, startPoint x: 674, startPoint y: 332, endPoint x: 471, endPoint y: 312, distance: 204.4
click at [592, 312] on input "[PHONE_NUMBER]" at bounding box center [660, 323] width 137 height 26
click at [785, 242] on div "CPF * 064.154.374-37 RG Órgão emissor" at bounding box center [445, 257] width 861 height 65
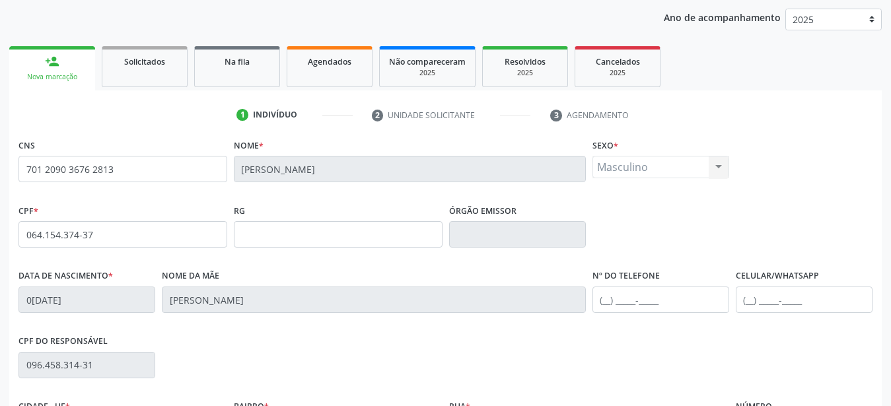
scroll to position [195, 0]
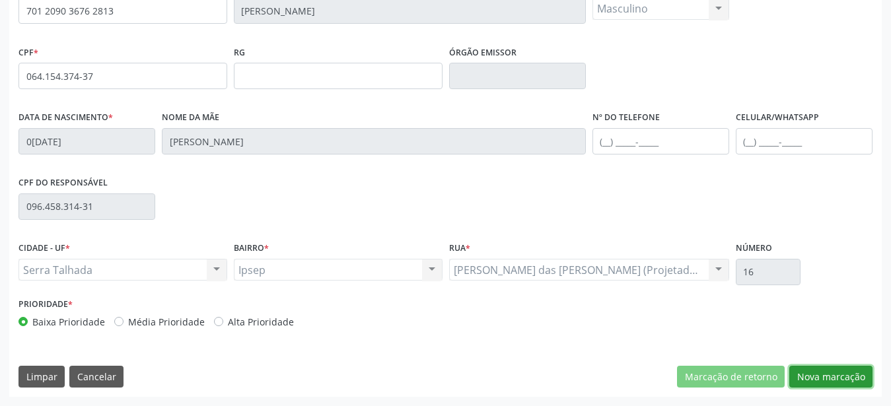
click at [827, 368] on button "Nova marcação" at bounding box center [830, 377] width 83 height 22
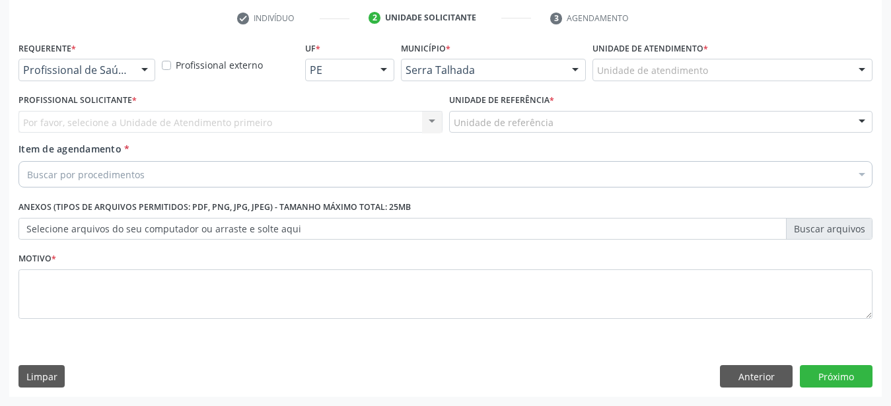
scroll to position [259, 0]
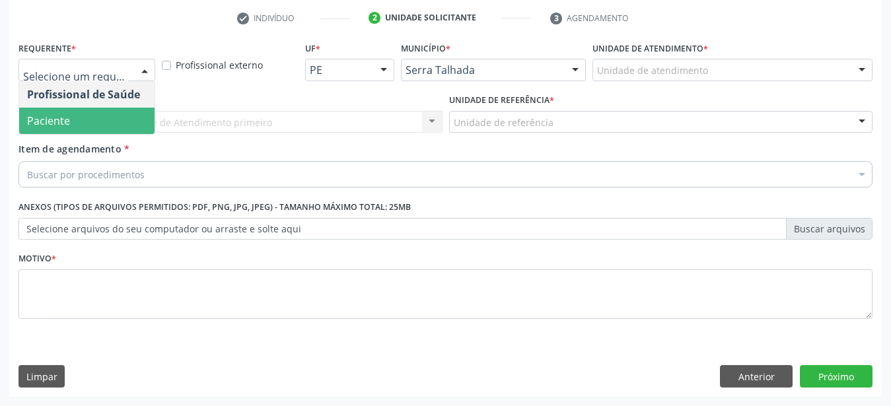
click at [100, 108] on span "Paciente" at bounding box center [86, 121] width 135 height 26
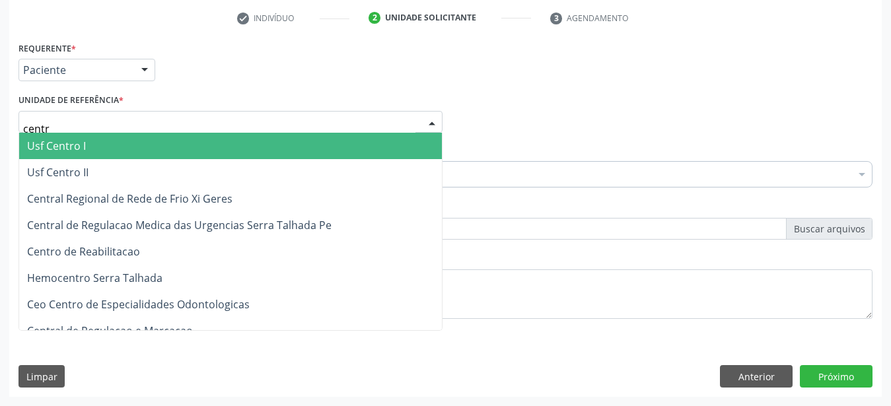
type input "centro"
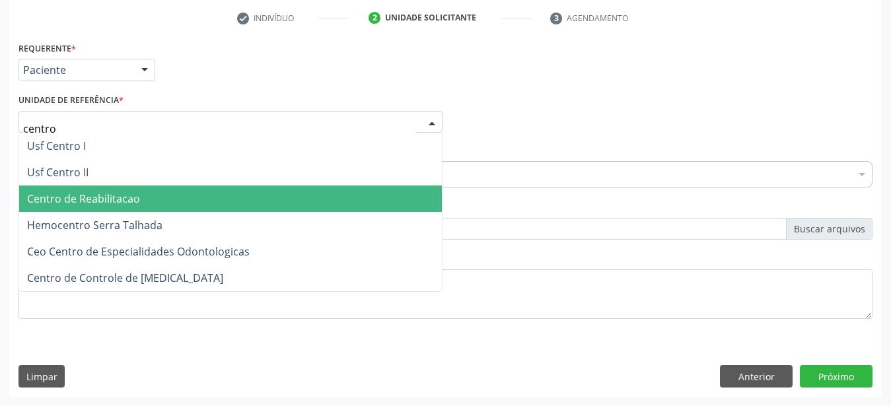
click at [98, 192] on span "Centro de Reabilitacao" at bounding box center [83, 199] width 113 height 15
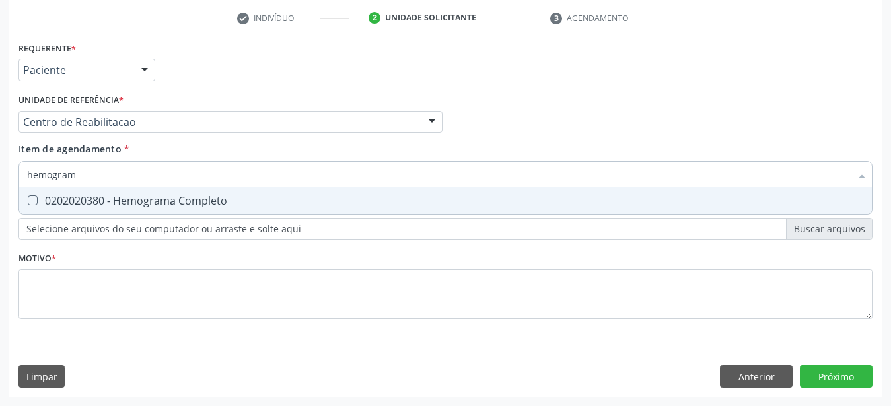
type input "hemograma"
click at [46, 195] on div "0202020380 - Hemograma Completo" at bounding box center [445, 200] width 837 height 11
checkbox Completo "true"
type input "hemog"
checkbox Completo "false"
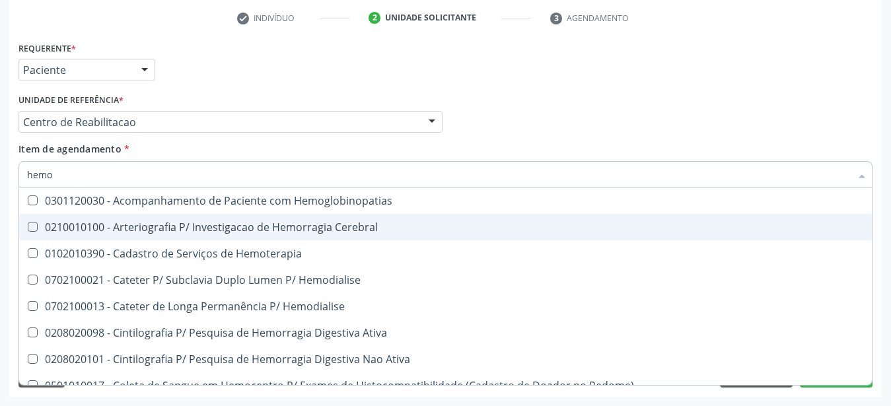
type input "hem"
checkbox Completo "false"
checkbox Elástica "true"
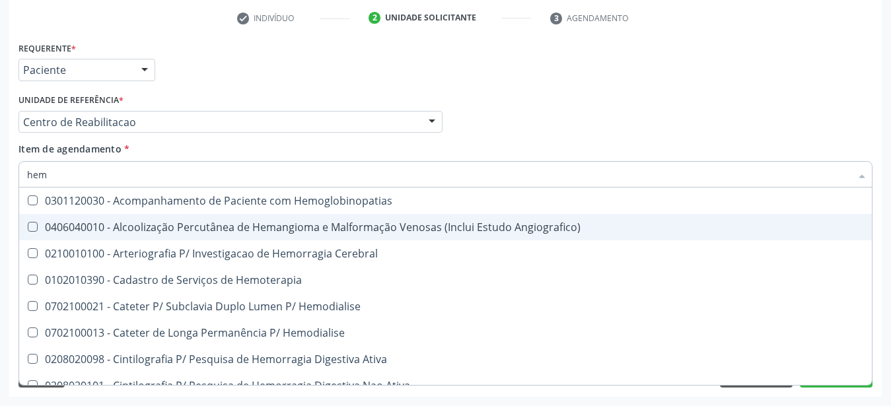
type input "he"
checkbox Completo "false"
checkbox Orgaos "true"
type input "h"
checkbox Orgaos "false"
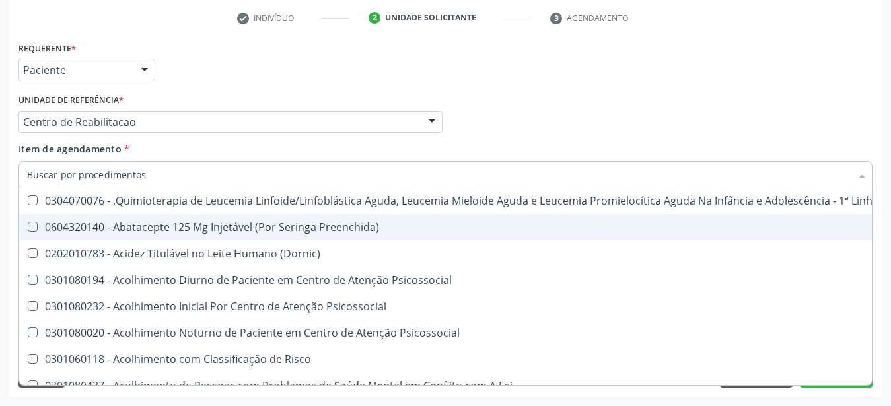
checkbox Completo "false"
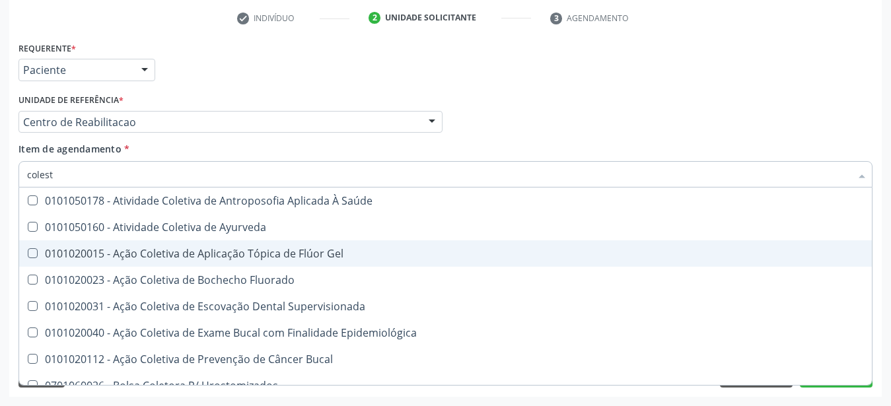
type input "coleste"
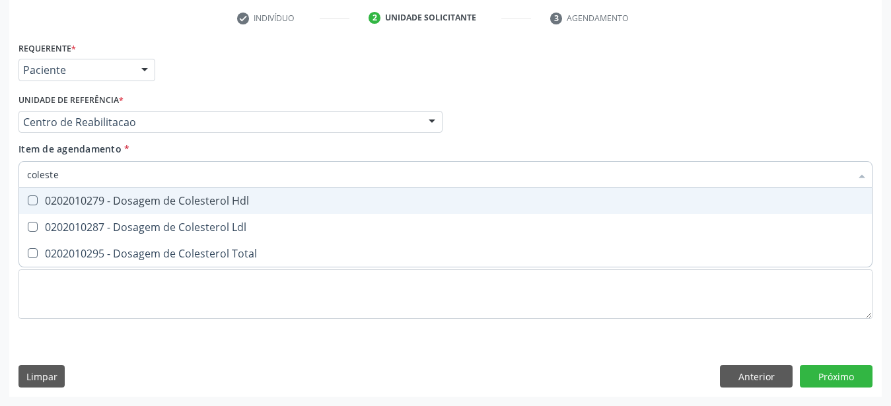
click at [65, 195] on div "0202010279 - Dosagem de Colesterol Hdl" at bounding box center [445, 200] width 837 height 11
checkbox Hdl "true"
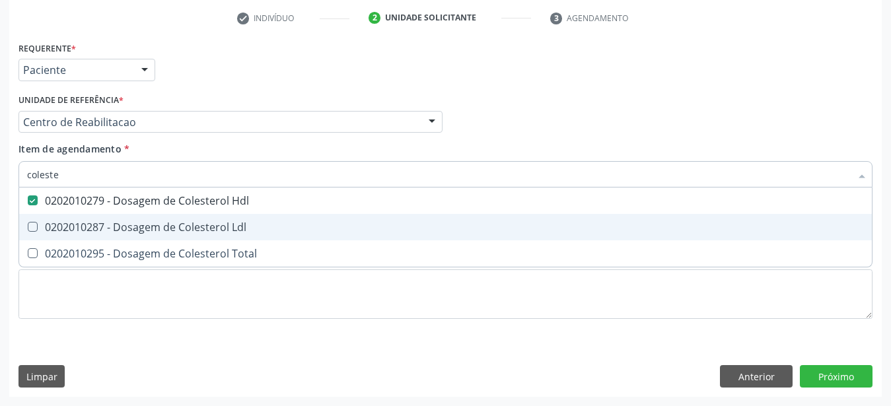
click at [54, 222] on div "0202010287 - Dosagem de Colesterol Ldl" at bounding box center [445, 227] width 837 height 11
checkbox Ldl "true"
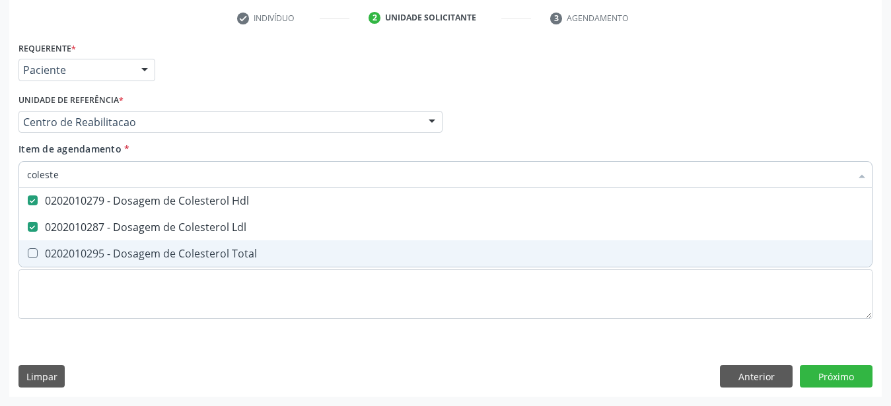
click at [44, 248] on div "0202010295 - Dosagem de Colesterol Total" at bounding box center [445, 253] width 837 height 11
checkbox Total "true"
type input "cole"
checkbox Hdl "false"
checkbox Ldl "false"
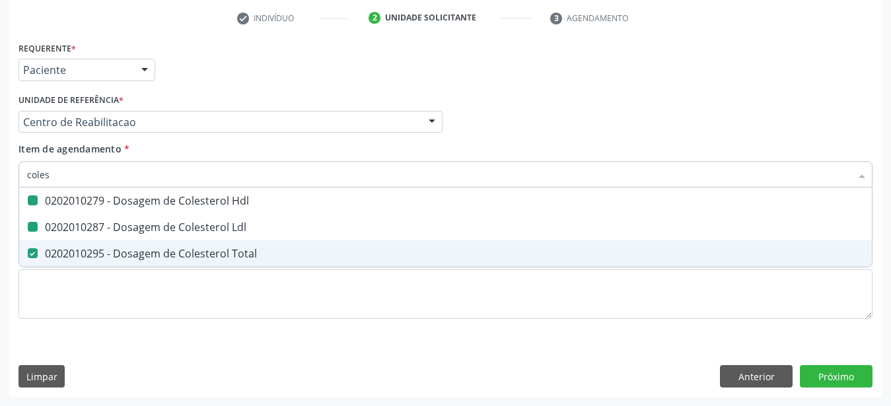
checkbox Total "false"
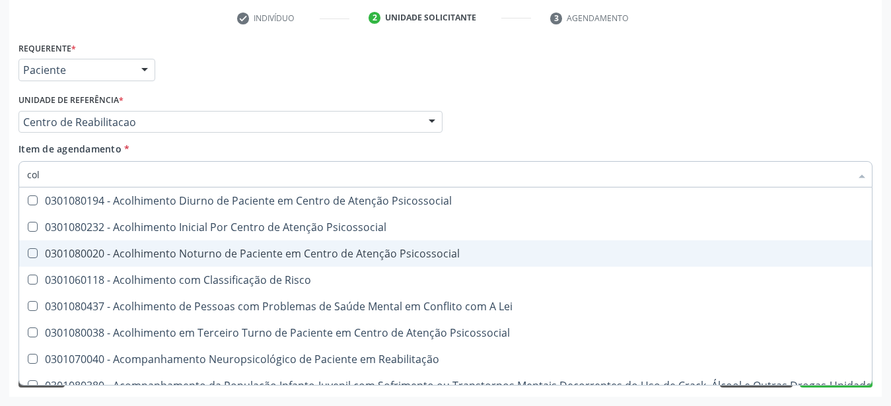
type input "co"
checkbox Hdl "false"
checkbox Ldl "false"
checkbox Total "false"
type input "c"
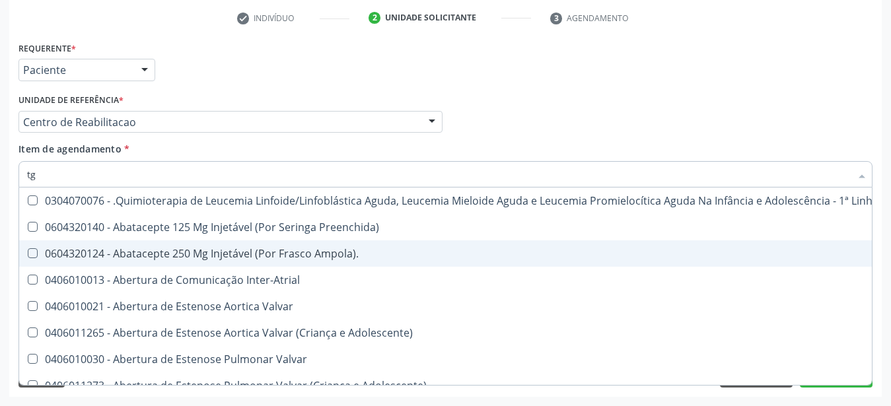
type input "tgo"
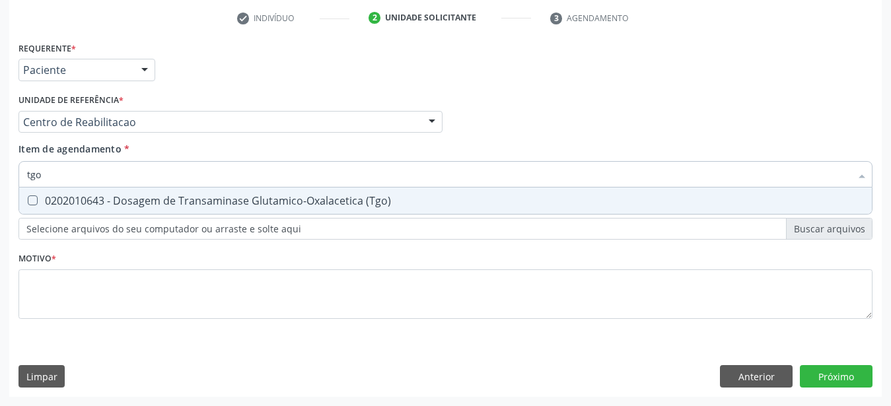
click at [48, 195] on div "0202010643 - Dosagem de Transaminase Glutamico-Oxalacetica (Tgo)" at bounding box center [445, 200] width 837 height 11
checkbox \(Tgo\) "true"
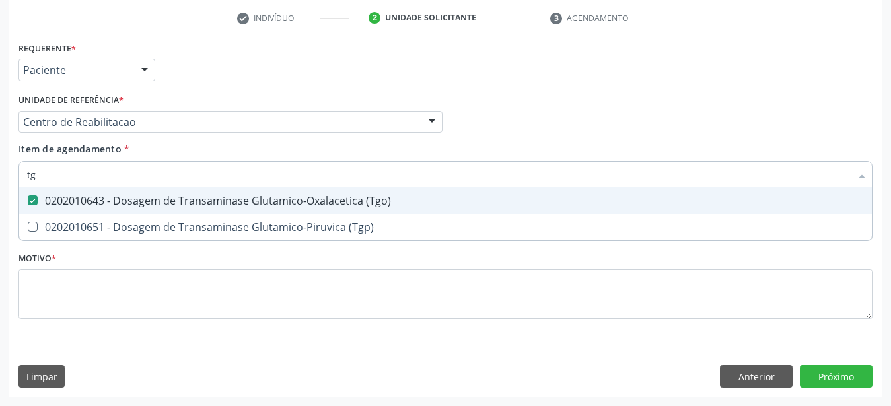
type input "t"
checkbox \(Tgo\) "false"
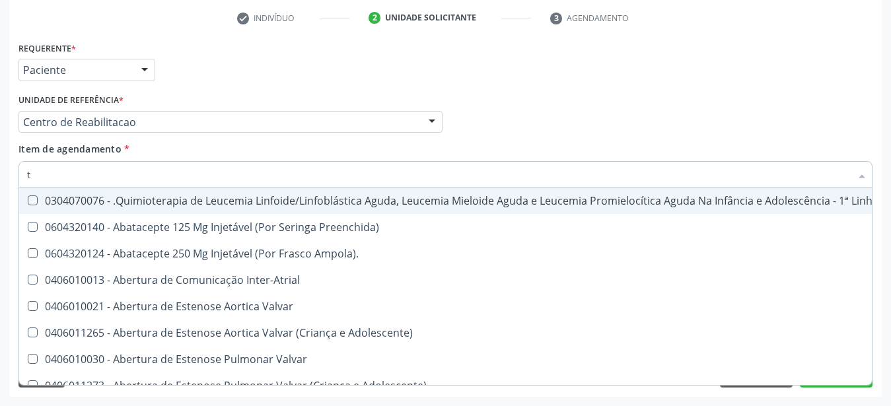
type input "tg"
checkbox Manutenção "true"
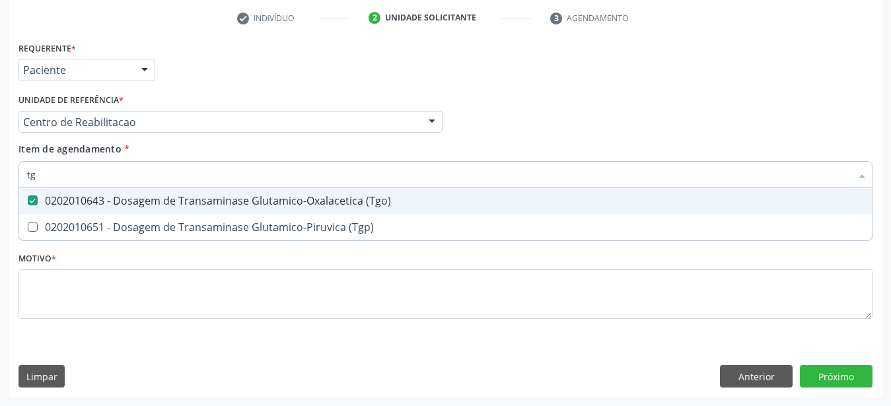
type input "tgp"
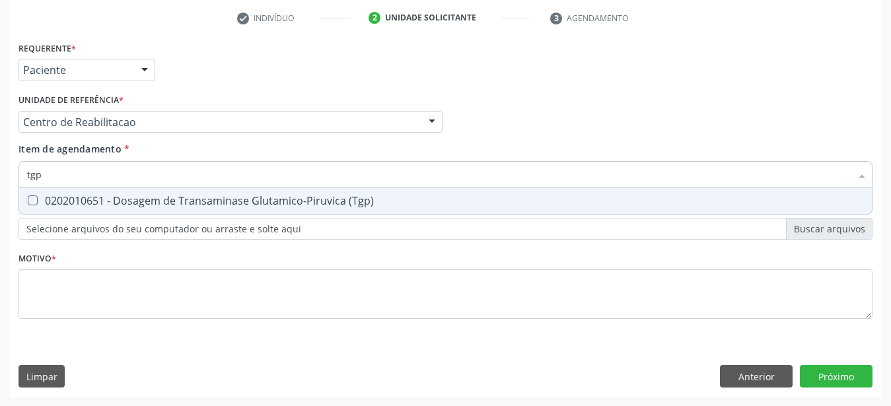
click at [50, 195] on div "0202010651 - Dosagem de Transaminase Glutamico-Piruvica (Tgp)" at bounding box center [445, 200] width 837 height 11
checkbox \(Tgp\) "true"
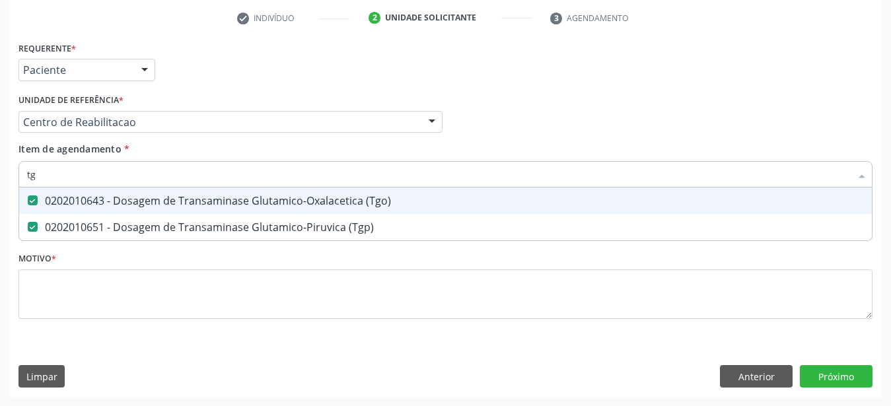
type input "t"
checkbox \(Tgo\) "false"
checkbox \(Tgp\) "false"
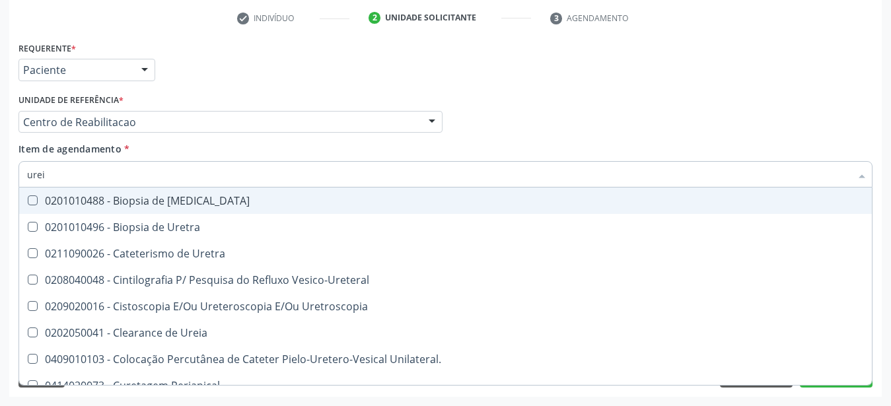
type input "ureia"
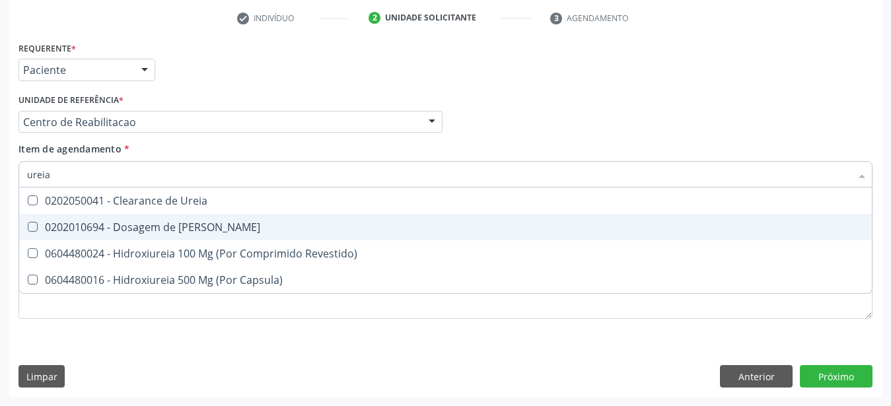
click at [48, 226] on span "0202010694 - Dosagem de [PERSON_NAME]" at bounding box center [445, 227] width 853 height 26
checkbox Ureia "true"
type input "ure"
checkbox Ureia "false"
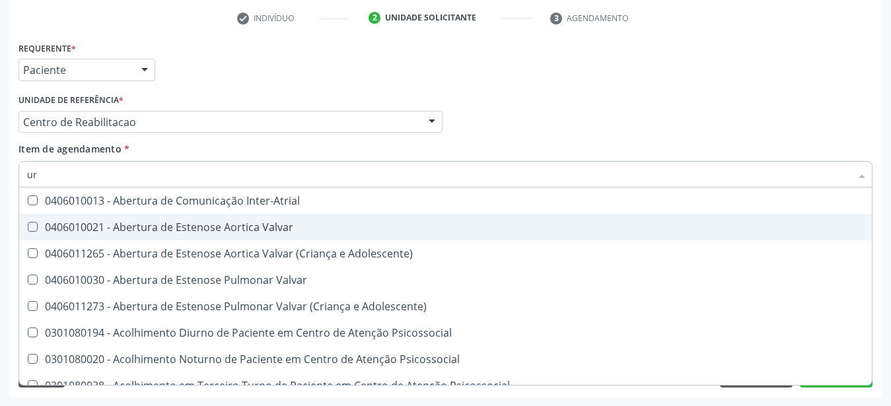
type input "u"
checkbox Ureia "false"
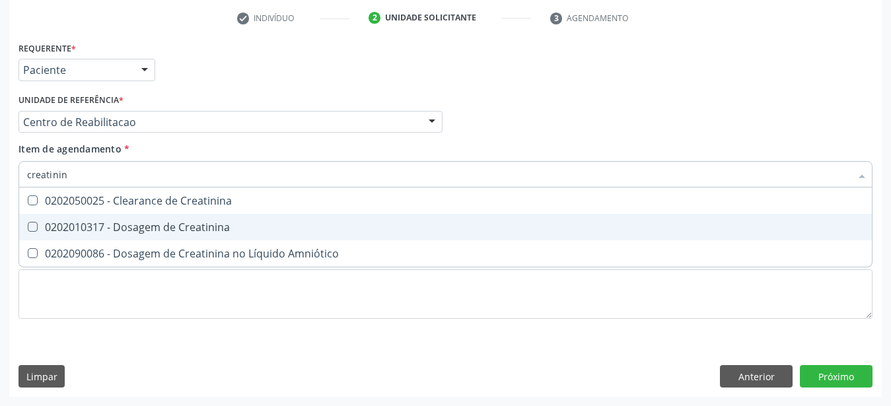
type input "creatinina"
click at [50, 222] on div "0202010317 - Dosagem de Creatinina" at bounding box center [445, 227] width 837 height 11
checkbox Creatinina "true"
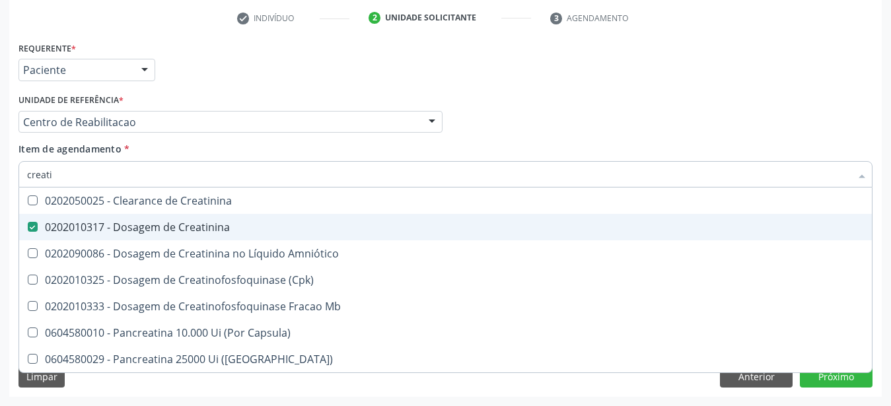
type input "creat"
checkbox Creatinina "false"
checkbox \(Cpk\) "true"
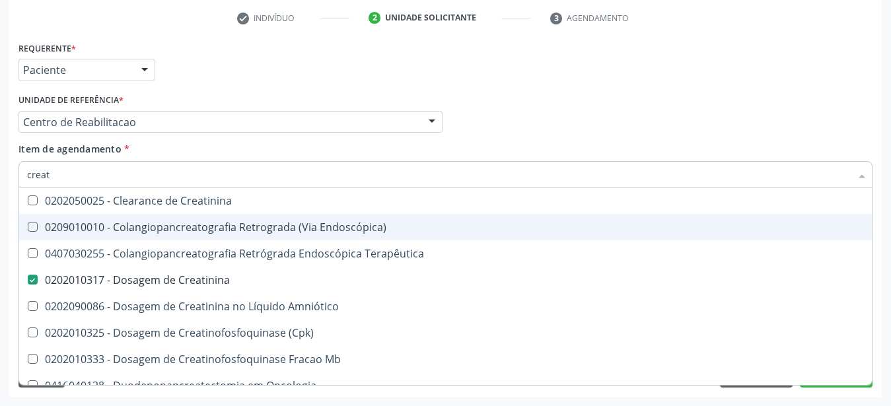
type input "crea"
checkbox Creatinina "false"
checkbox Mb "true"
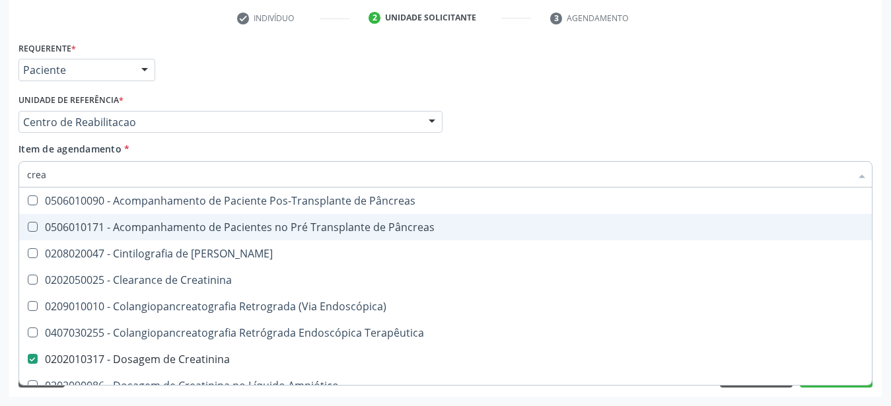
type input "cre"
checkbox Creatinina "false"
checkbox Oncologia "true"
type input "cr"
checkbox Oncologia "false"
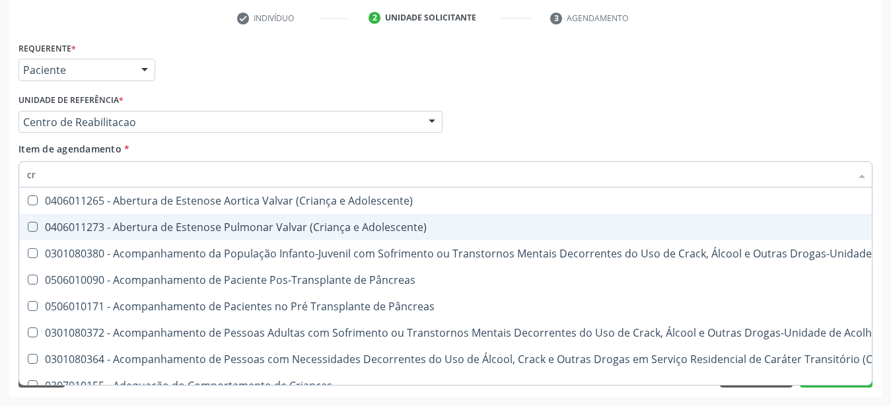
type input "c"
checkbox Creatinina "false"
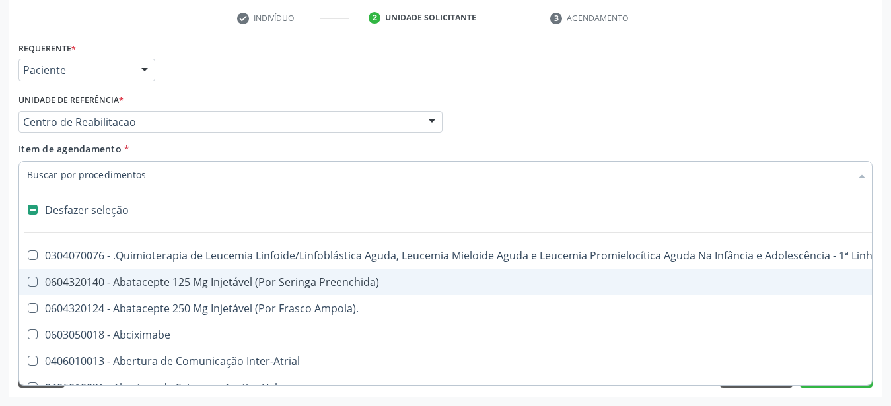
type input "g"
checkbox Doses\) "true"
checkbox Inalante\) "true"
checkbox Bursectomia "true"
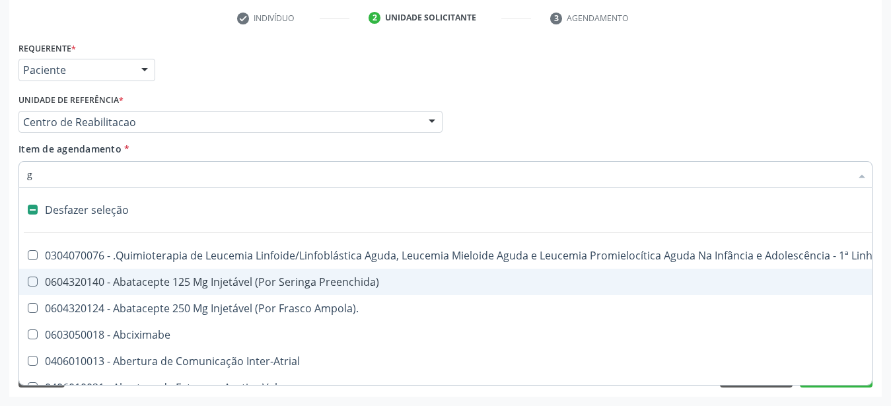
checkbox Ativa "true"
checkbox \(Ventriculografia\) "true"
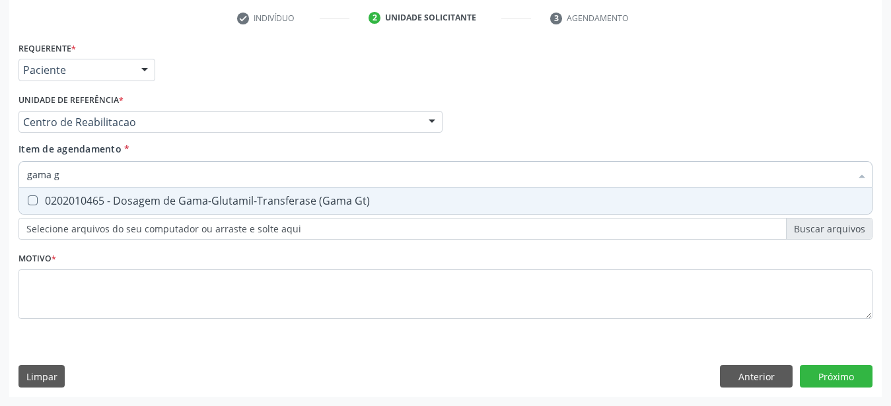
type input "gama gt"
click at [64, 195] on div "0202010465 - Dosagem de Gama-Glutamil-Transferase (Gama Gt)" at bounding box center [445, 200] width 837 height 11
checkbox Gt\) "true"
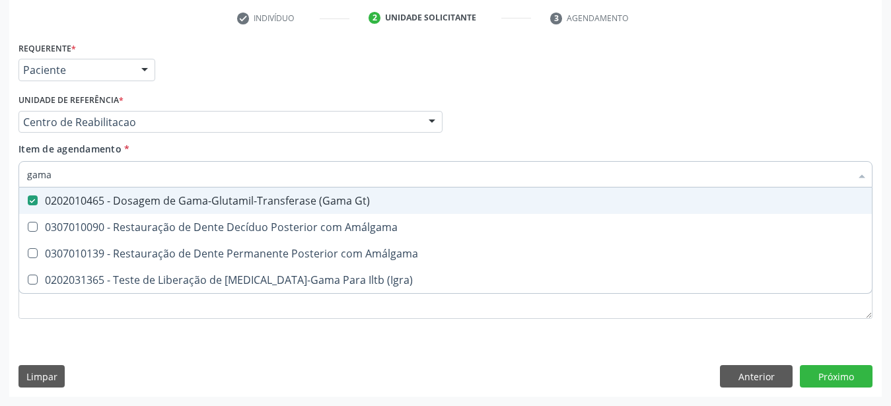
type input "gam"
checkbox Gt\) "false"
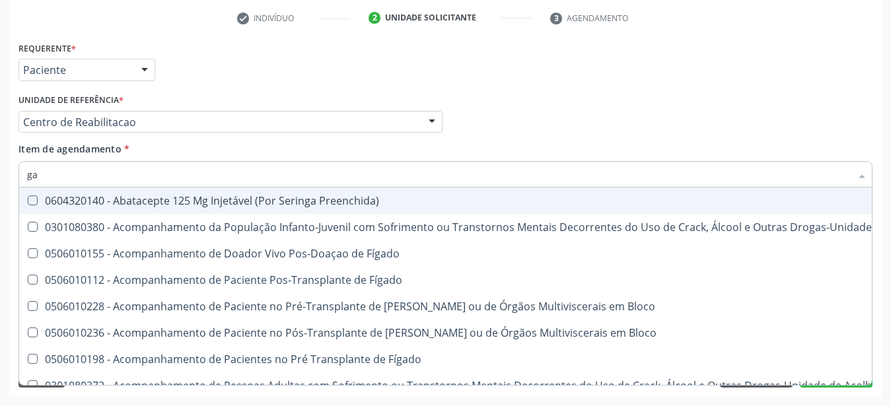
type input "g"
checkbox Gt\) "false"
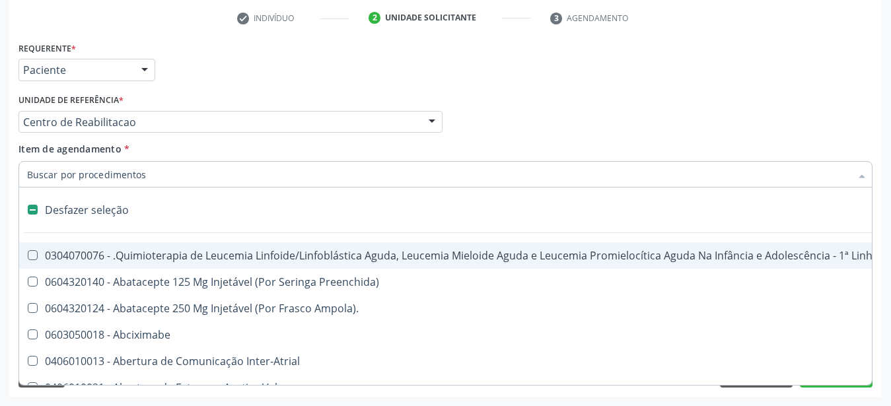
type input "g"
checkbox Doses\) "true"
checkbox Inalante\) "true"
checkbox Bursectomia "true"
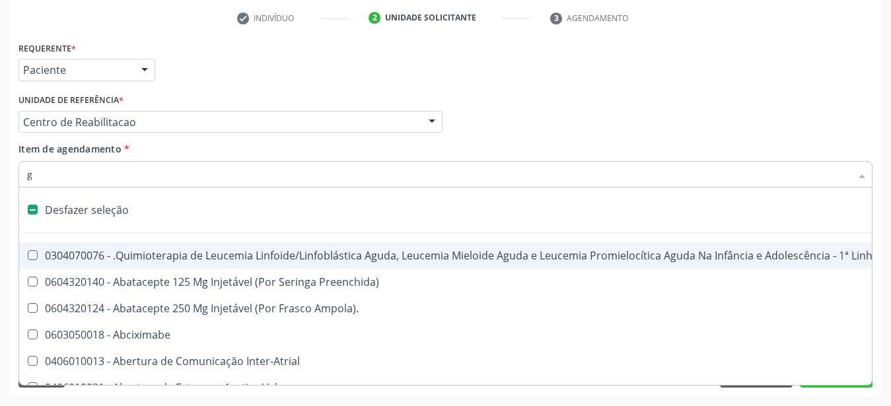
checkbox Multi-Sitio "true"
checkbox Ativa "true"
checkbox \(Ventriculografia\) "true"
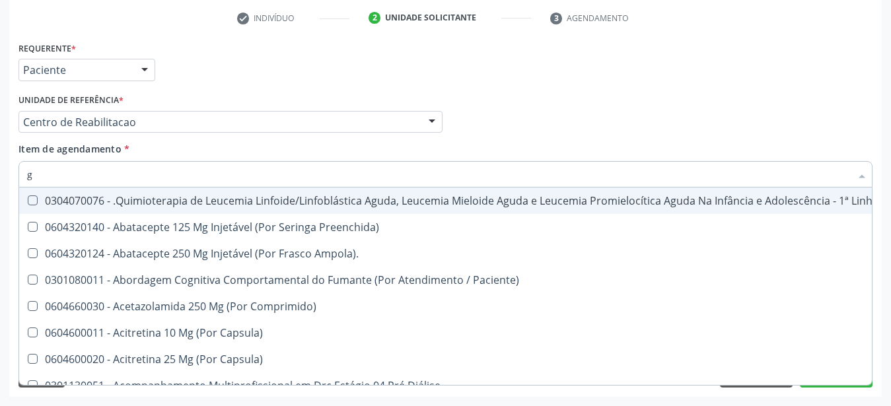
type input "gl"
checkbox B\) "true"
checkbox 5Ml\) "true"
checkbox Miotendinoso "true"
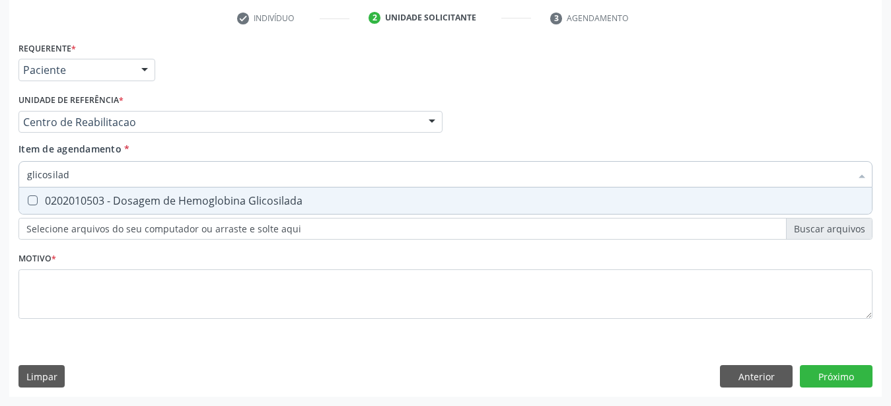
type input "glicosilada"
click at [69, 195] on div "0202010503 - Dosagem de Hemoglobina Glicosilada" at bounding box center [445, 200] width 837 height 11
checkbox Glicosilada "true"
type input "glicosi"
checkbox Glicosilada "false"
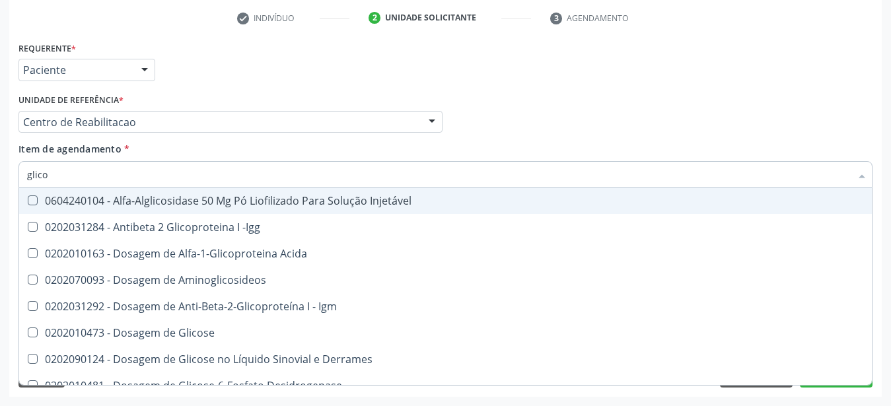
type input "glic"
checkbox Glicosilada "false"
type input "g"
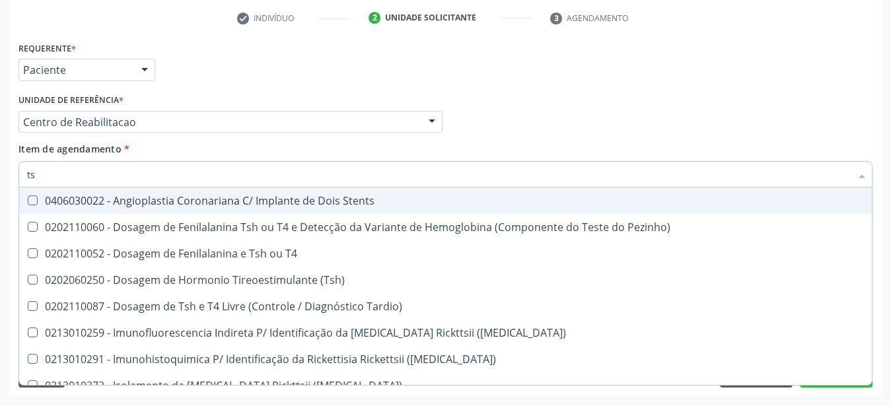
type input "tsh"
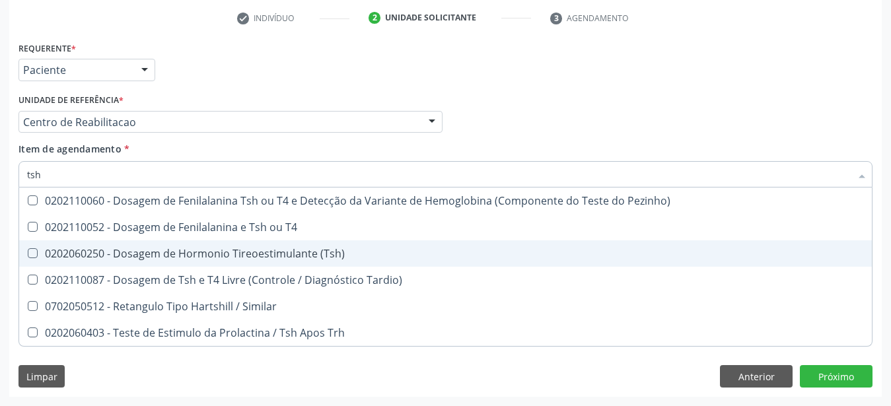
click at [108, 248] on div "0202060250 - Dosagem de Hormonio Tireoestimulante (Tsh)" at bounding box center [445, 253] width 837 height 11
checkbox \(Tsh\) "true"
type input "ts"
checkbox \(Tsh\) "false"
checkbox Tardio\) "true"
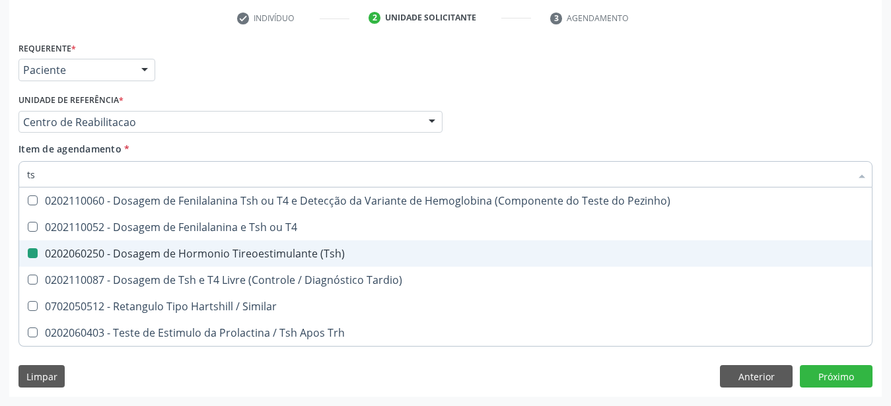
type input "t"
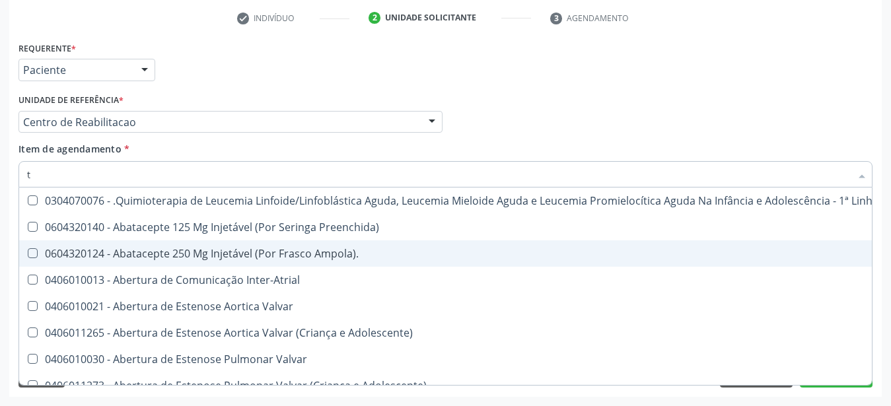
checkbox Inter-Atrial "false"
type input "t4"
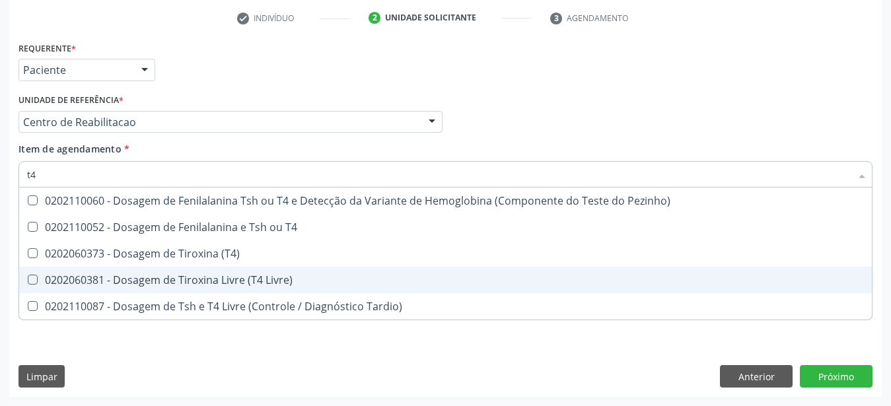
click at [109, 275] on div "0202060381 - Dosagem de Tiroxina Livre (T4 Livre)" at bounding box center [445, 280] width 837 height 11
checkbox Livre\) "true"
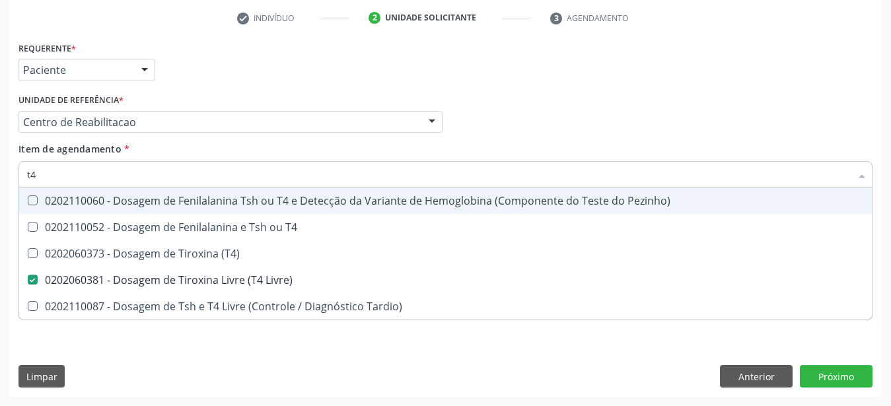
click at [415, 90] on div "Unidade de referência * Centro de Reabilitacao Usf do Mutirao Usf Cohab Usf Cai…" at bounding box center [230, 111] width 424 height 42
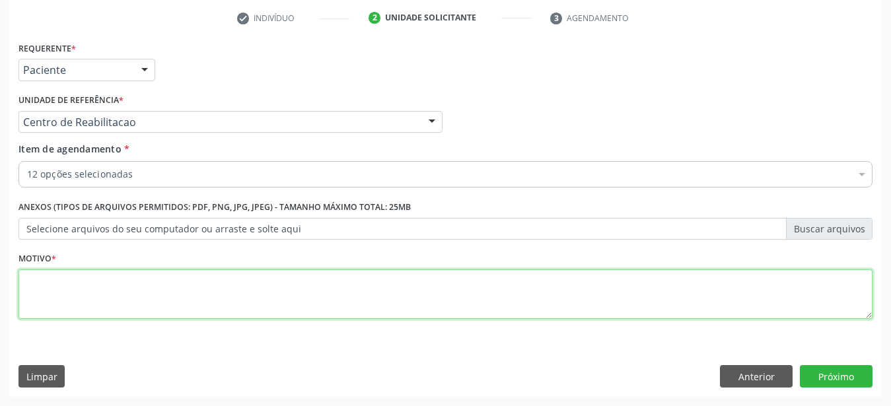
click at [108, 277] on textarea at bounding box center [445, 294] width 854 height 50
type textarea "......."
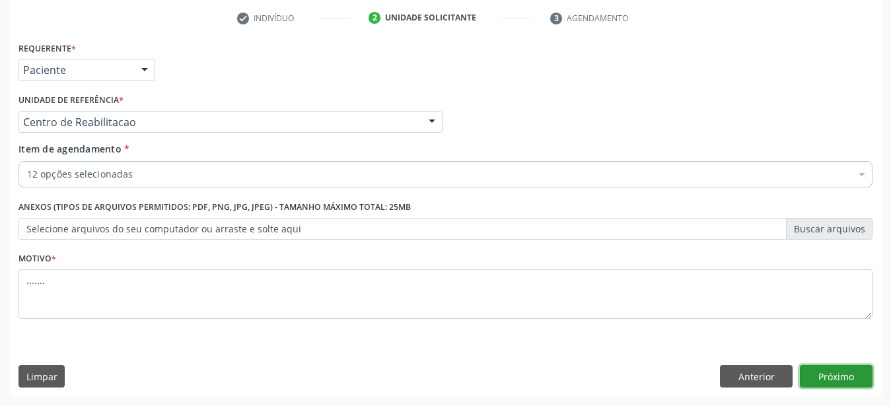
click at [858, 376] on button "Próximo" at bounding box center [836, 376] width 73 height 22
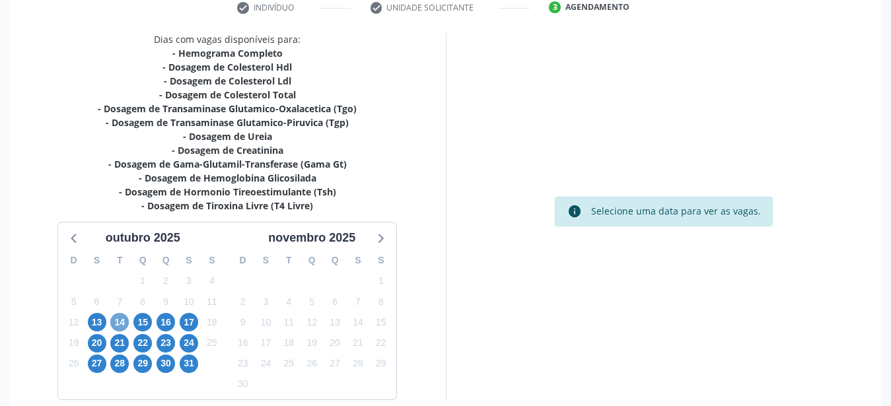
click at [121, 321] on span "14" at bounding box center [119, 322] width 18 height 18
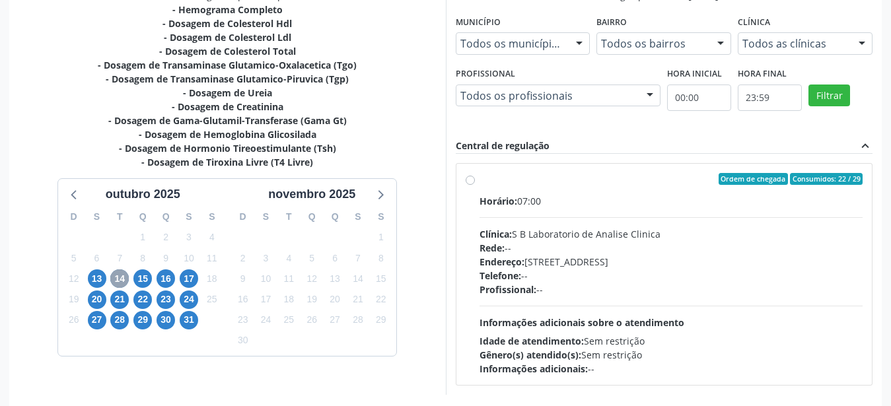
scroll to position [326, 0]
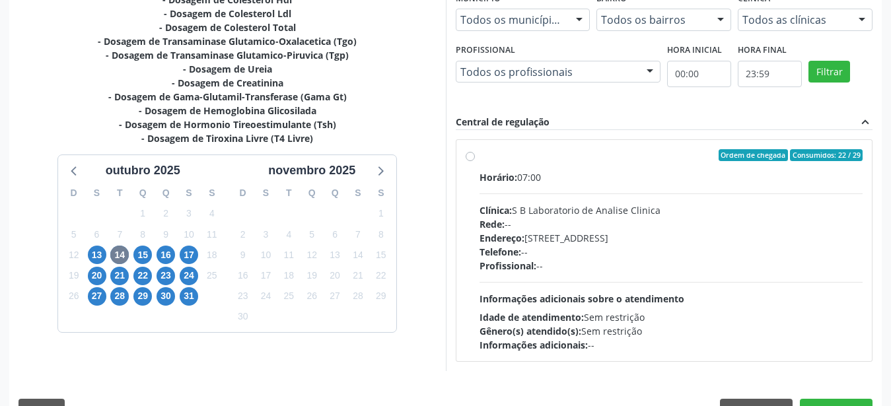
click at [479, 157] on label "Ordem de chegada Consumidos: 22 / 29 Horário: 07:00 Clínica: S B Laboratorio de…" at bounding box center [671, 250] width 384 height 203
click at [474, 157] on input "Ordem de chegada Consumidos: 22 / 29 Horário: 07:00 Clínica: S B Laboratorio de…" at bounding box center [470, 155] width 9 height 12
radio input "true"
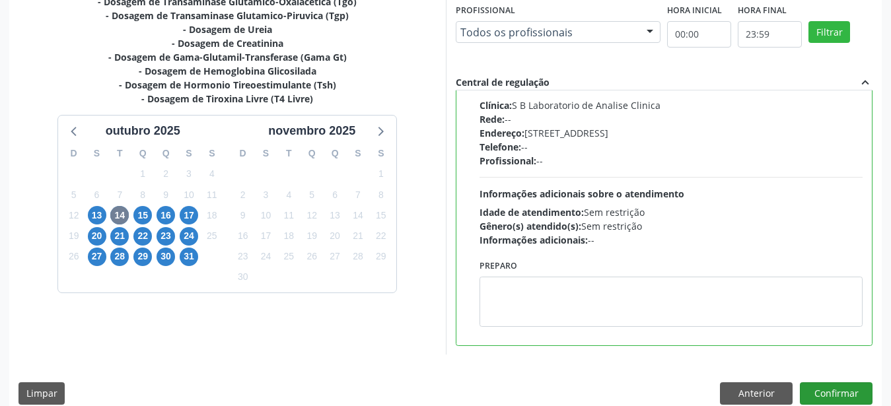
scroll to position [382, 0]
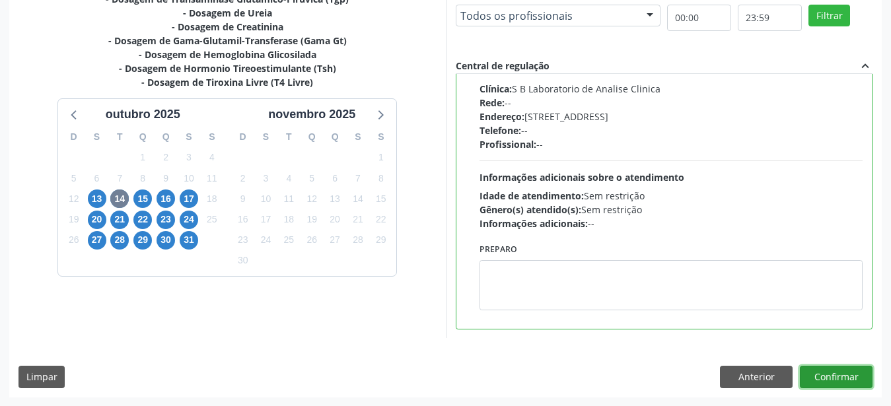
click at [833, 383] on button "Confirmar" at bounding box center [836, 377] width 73 height 22
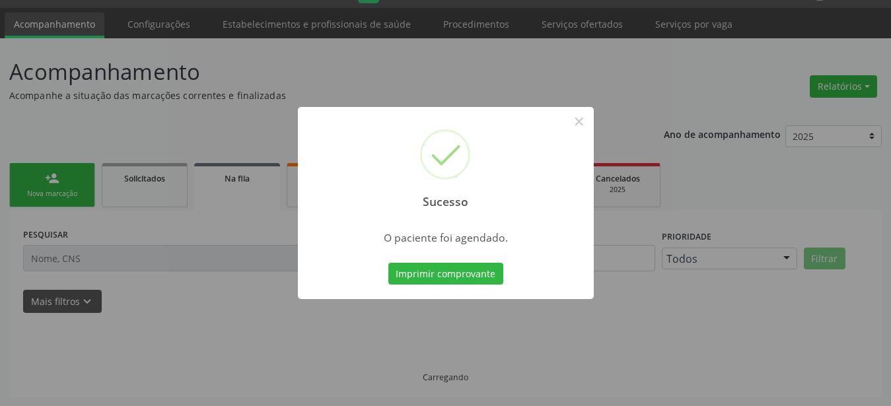
scroll to position [34, 0]
click at [436, 273] on button "Imprimir comprovante" at bounding box center [445, 274] width 115 height 22
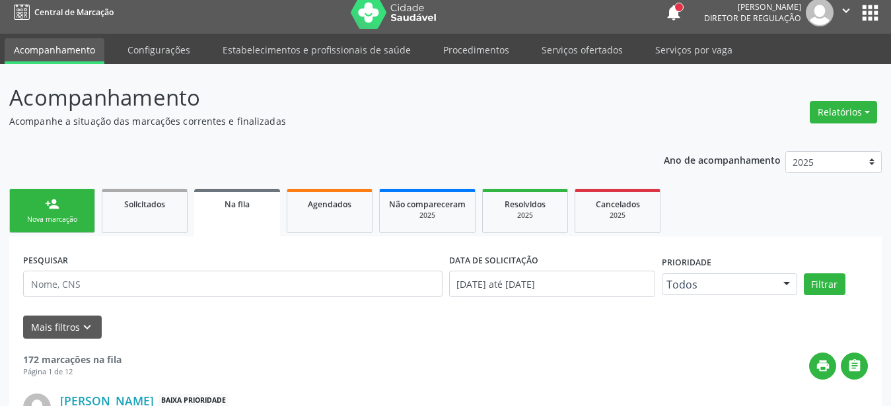
scroll to position [0, 0]
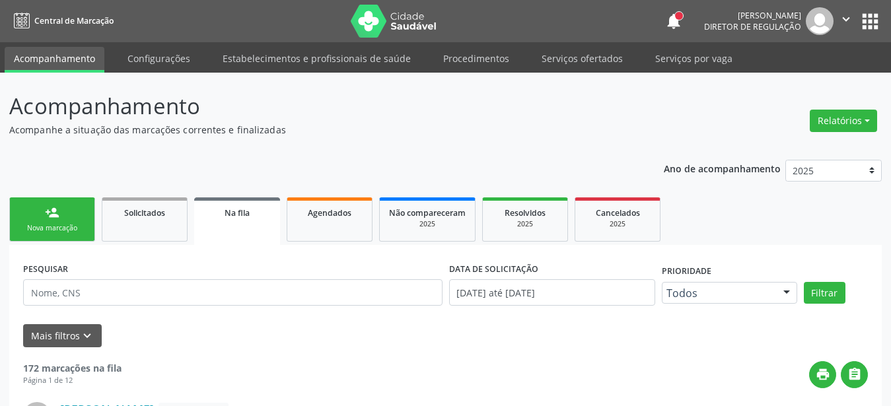
click at [861, 17] on button "apps" at bounding box center [870, 21] width 23 height 23
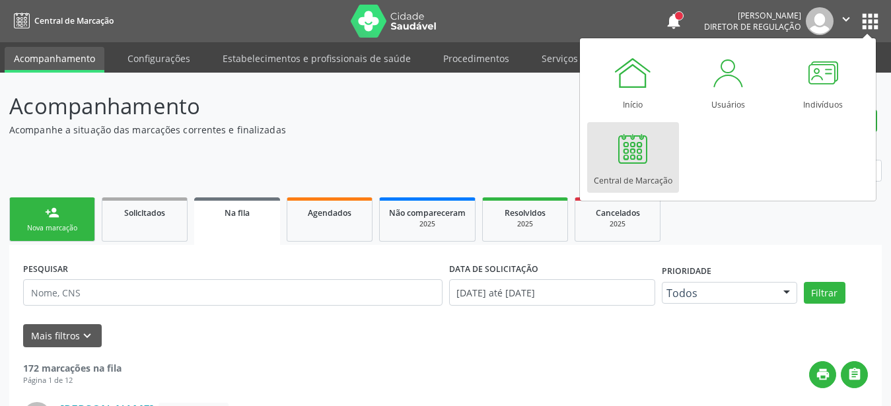
click at [654, 165] on link "Central de Marcação" at bounding box center [633, 157] width 92 height 71
